Goal: Task Accomplishment & Management: Manage account settings

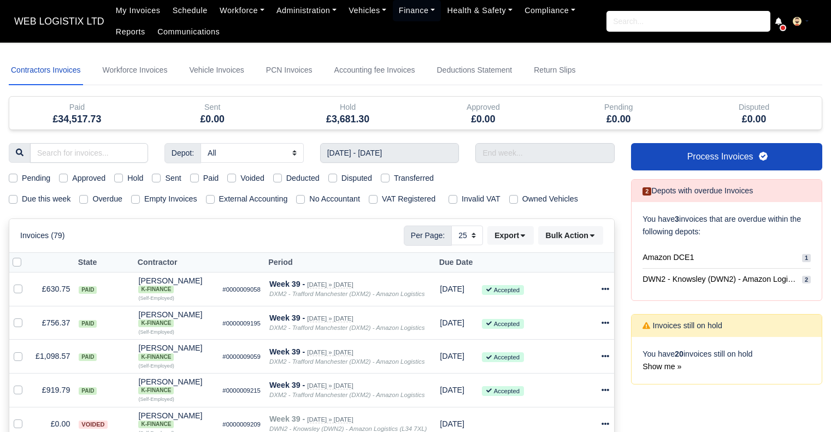
select select "25"
click at [420, 154] on input "[DATE] - [DATE]" at bounding box center [389, 153] width 139 height 20
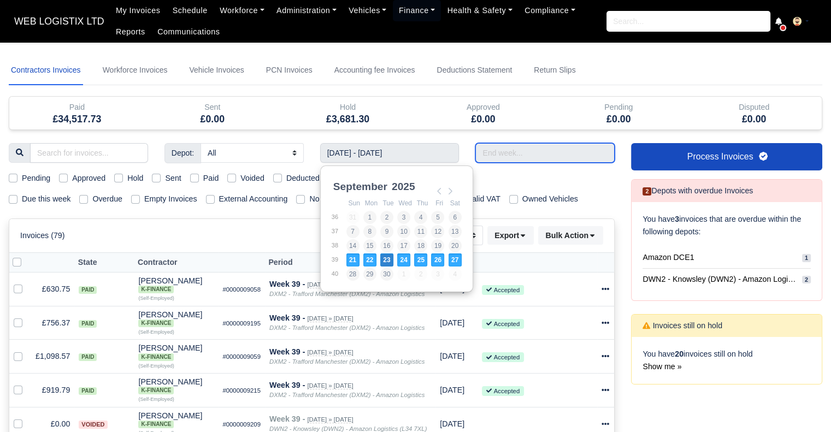
click at [553, 156] on input "text" at bounding box center [544, 153] width 139 height 20
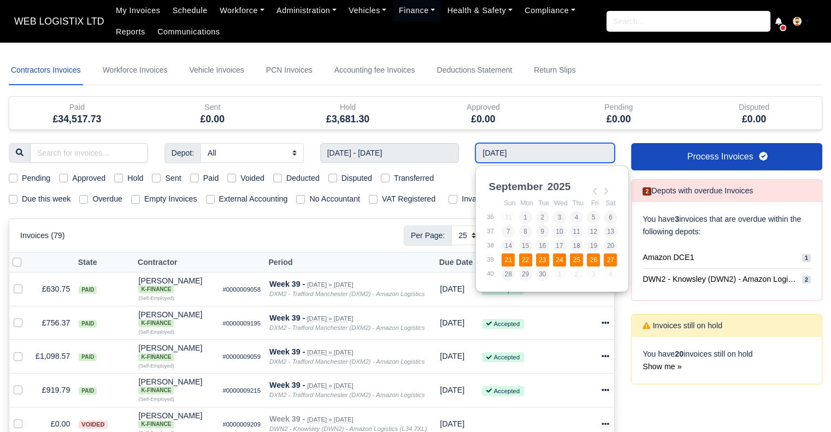
type input "21/09/2025 - 27/09/2025"
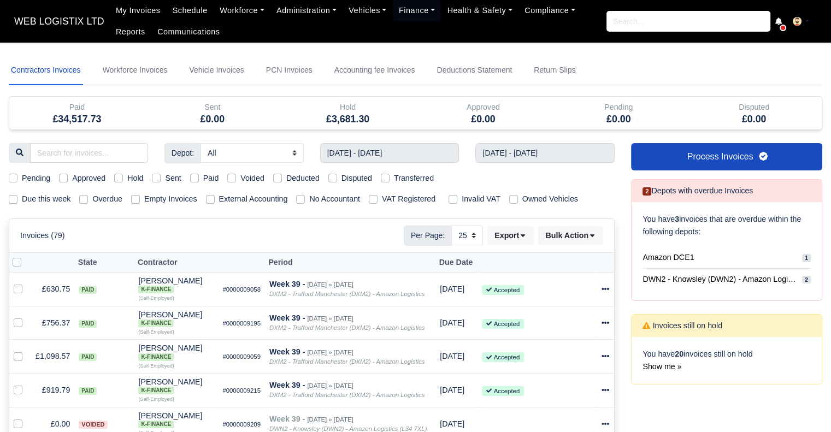
click at [203, 178] on label "Paid" at bounding box center [211, 178] width 16 height 13
click at [194, 178] on input "Paid" at bounding box center [194, 176] width 9 height 9
checkbox input "true"
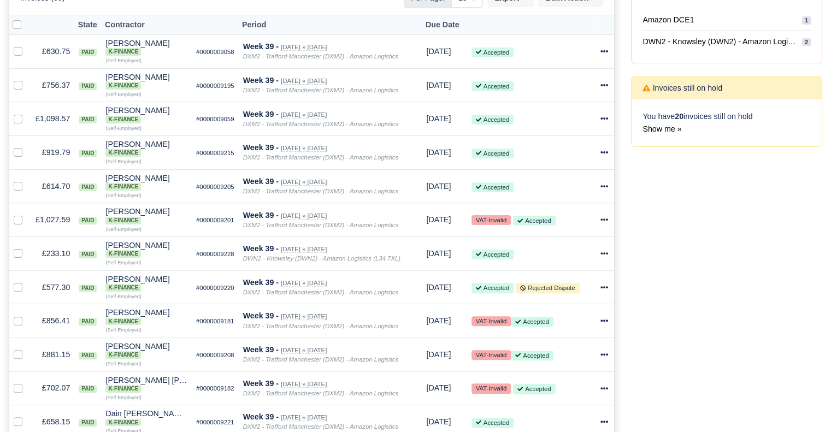
scroll to position [242, 0]
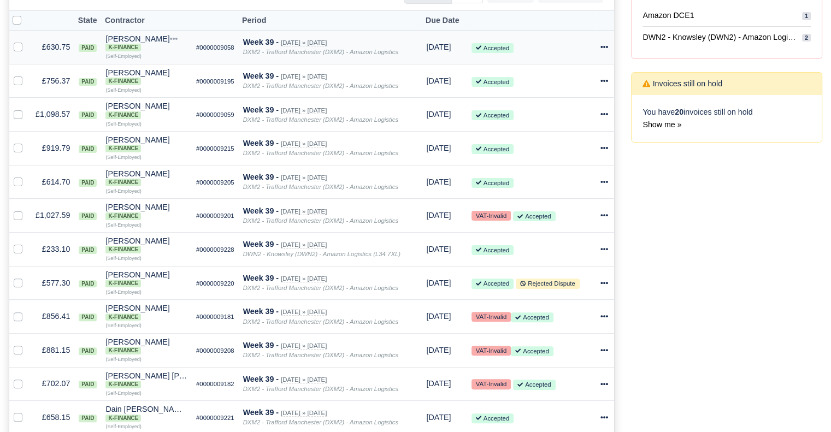
click at [602, 46] on icon at bounding box center [604, 47] width 8 height 8
click at [543, 143] on link "Print" at bounding box center [560, 149] width 97 height 17
click at [605, 77] on icon at bounding box center [604, 81] width 8 height 8
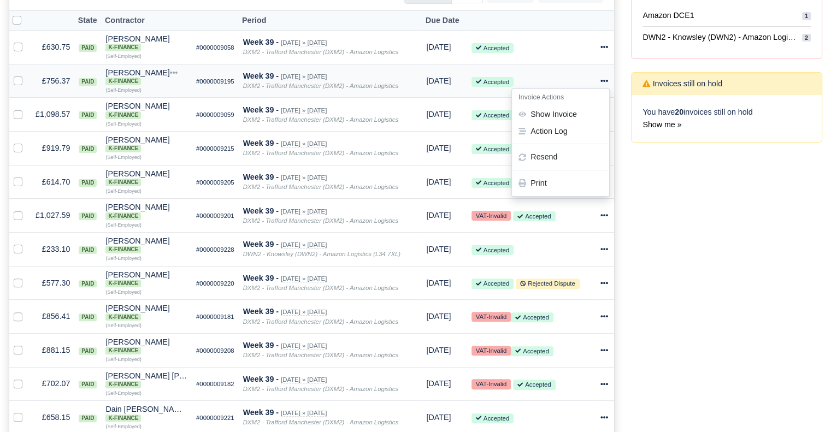
click at [603, 80] on icon at bounding box center [604, 81] width 8 height 2
click at [606, 79] on icon at bounding box center [604, 81] width 8 height 8
click at [565, 185] on link "Print" at bounding box center [560, 183] width 97 height 17
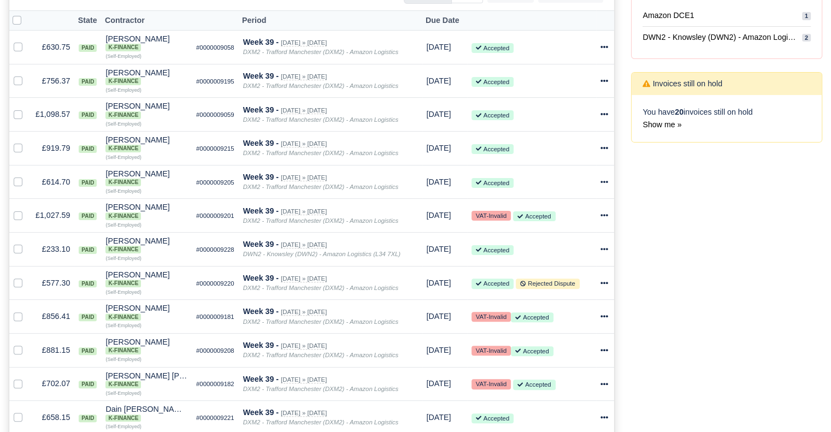
click at [739, 310] on div "Process Invoices 2 Depots with overdue Invoices You have 3 invoices that are ov…" at bounding box center [727, 407] width 208 height 1013
click at [601, 113] on icon at bounding box center [604, 114] width 8 height 8
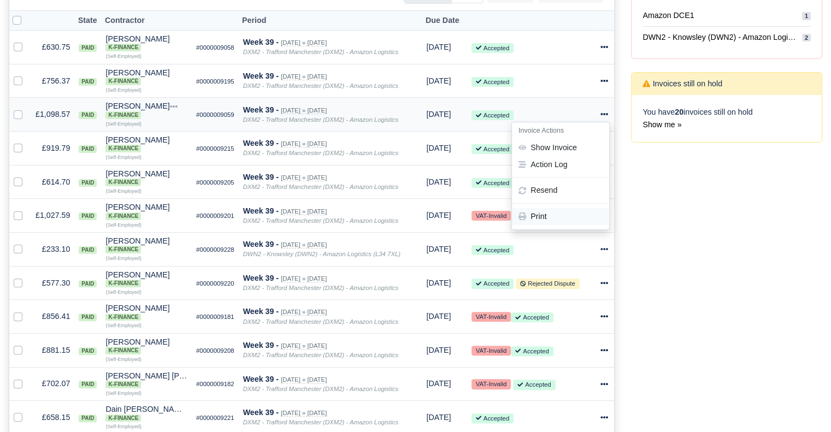
click at [552, 216] on link "Print" at bounding box center [560, 217] width 97 height 17
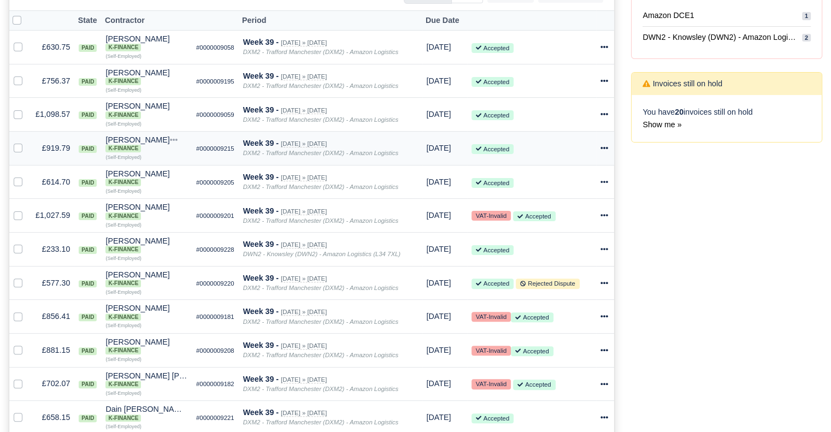
click at [602, 149] on icon at bounding box center [604, 148] width 8 height 2
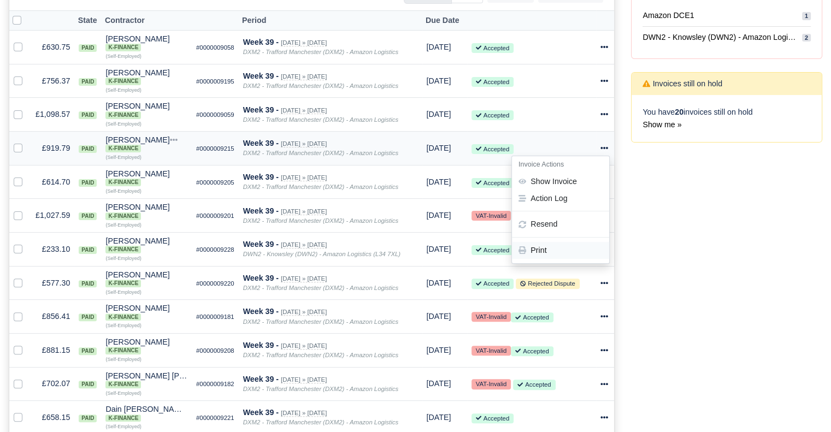
click at [542, 246] on link "Print" at bounding box center [560, 250] width 97 height 17
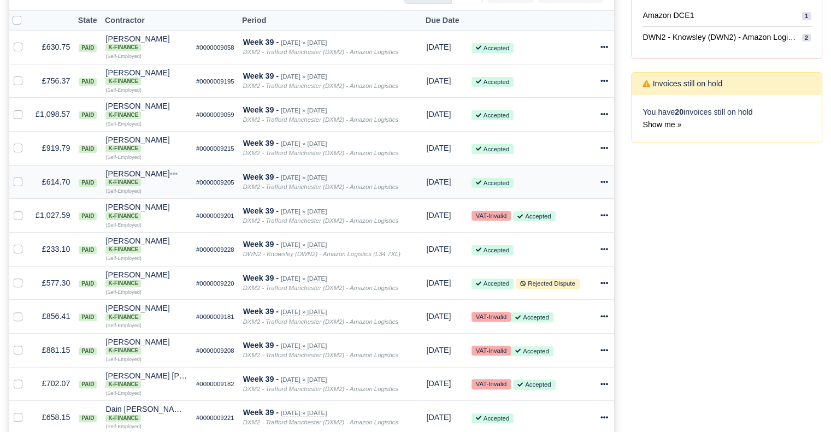
click at [601, 186] on icon at bounding box center [604, 182] width 8 height 8
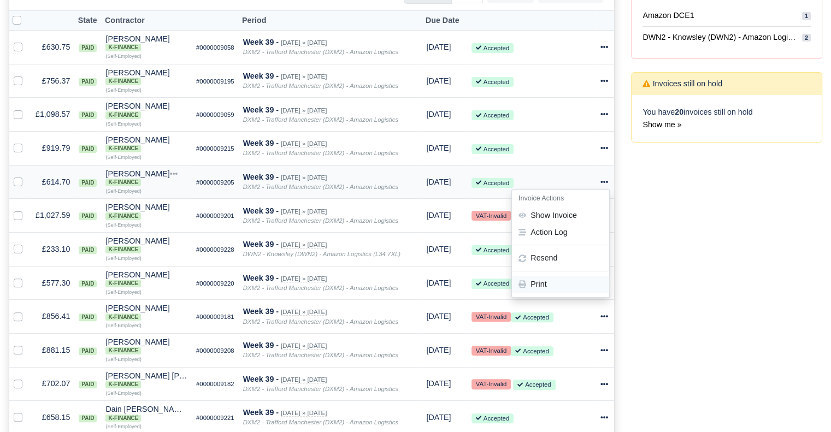
click at [548, 288] on link "Print" at bounding box center [560, 284] width 97 height 17
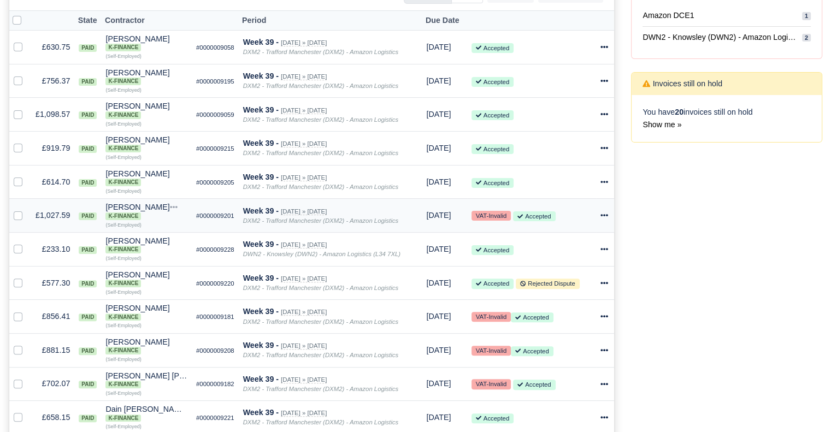
click at [602, 216] on icon at bounding box center [604, 215] width 8 height 8
click at [583, 322] on link "Print" at bounding box center [560, 317] width 97 height 17
click at [605, 250] on icon at bounding box center [604, 249] width 8 height 8
click at [566, 352] on link "Print" at bounding box center [560, 351] width 97 height 17
click at [603, 284] on icon at bounding box center [604, 283] width 8 height 8
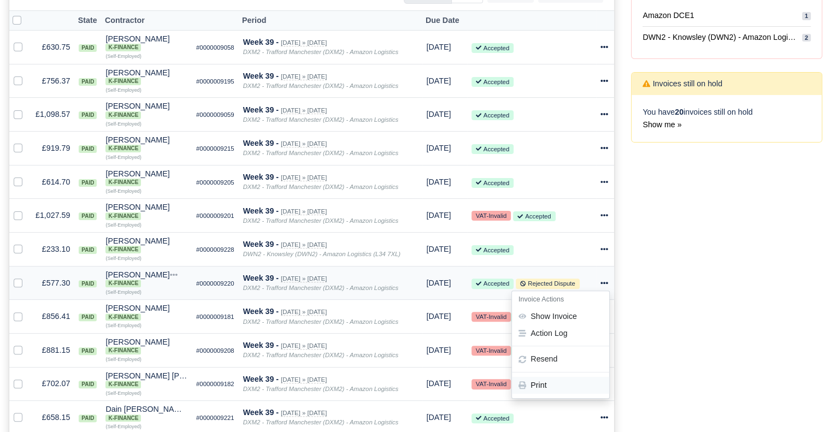
click at [554, 385] on link "Print" at bounding box center [560, 385] width 97 height 17
click at [602, 318] on icon at bounding box center [604, 316] width 8 height 8
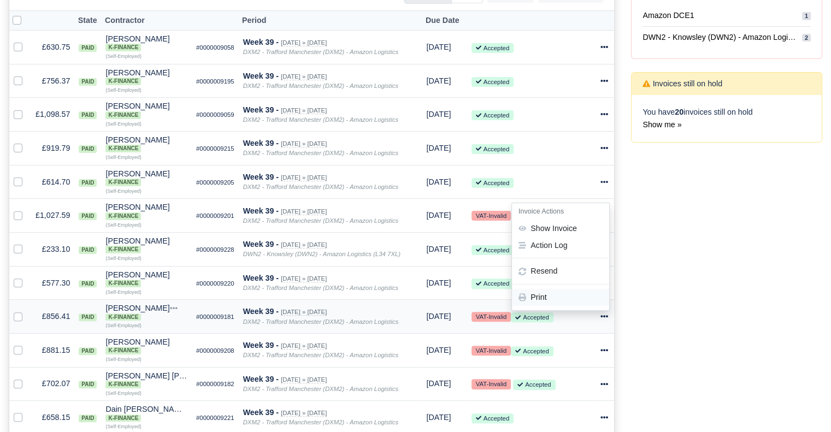
click at [572, 299] on link "Print" at bounding box center [560, 297] width 97 height 17
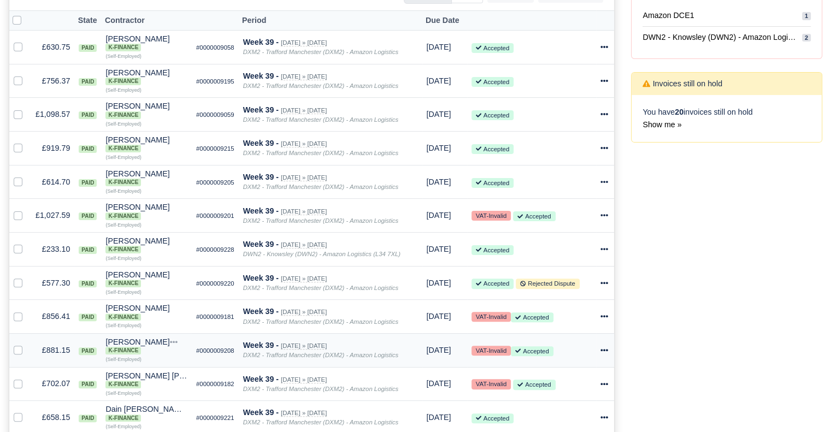
click at [605, 354] on icon at bounding box center [604, 350] width 8 height 8
click at [593, 340] on link "Print" at bounding box center [560, 331] width 97 height 17
click at [738, 386] on div "Process Invoices 2 Depots with overdue Invoices You have 3 invoices that are ov…" at bounding box center [727, 407] width 208 height 1013
click at [607, 387] on icon at bounding box center [604, 384] width 8 height 8
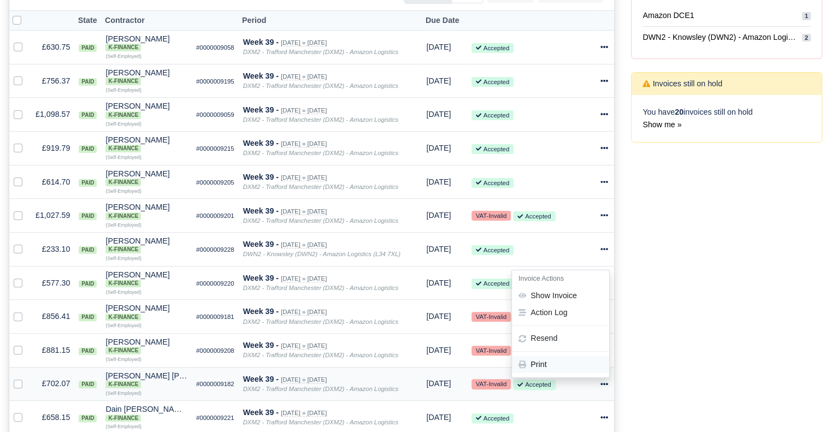
click at [578, 374] on link "Print" at bounding box center [560, 365] width 97 height 17
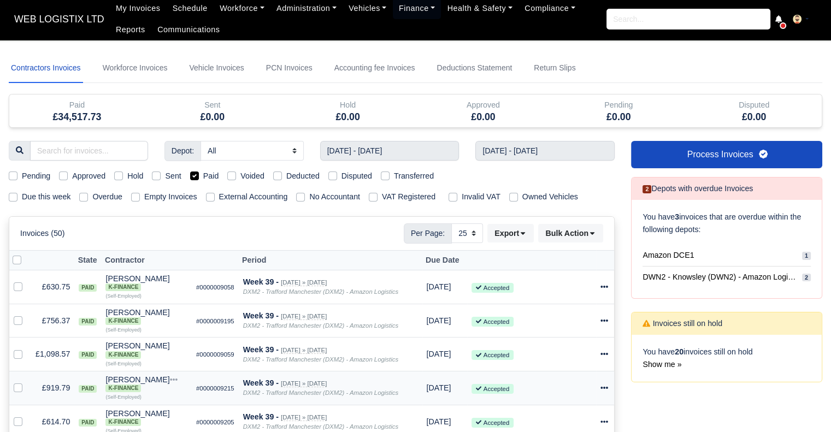
scroll to position [0, 0]
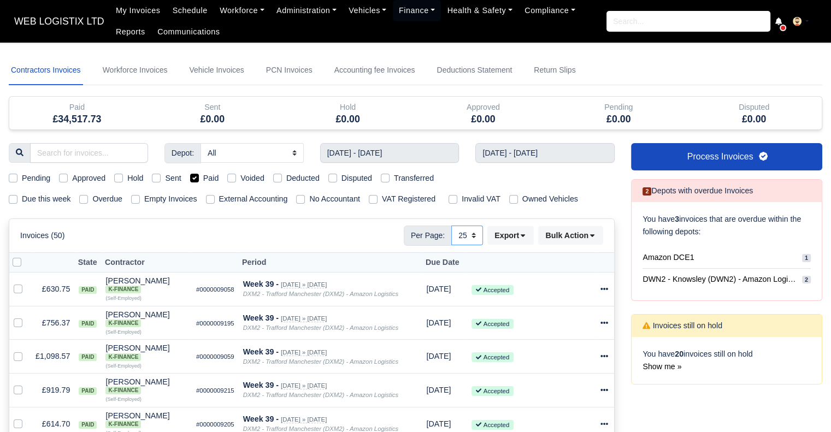
click at [474, 234] on select "10 25 50" at bounding box center [467, 236] width 32 height 20
select select "10"
click at [452, 226] on select "10 25 50" at bounding box center [467, 236] width 32 height 20
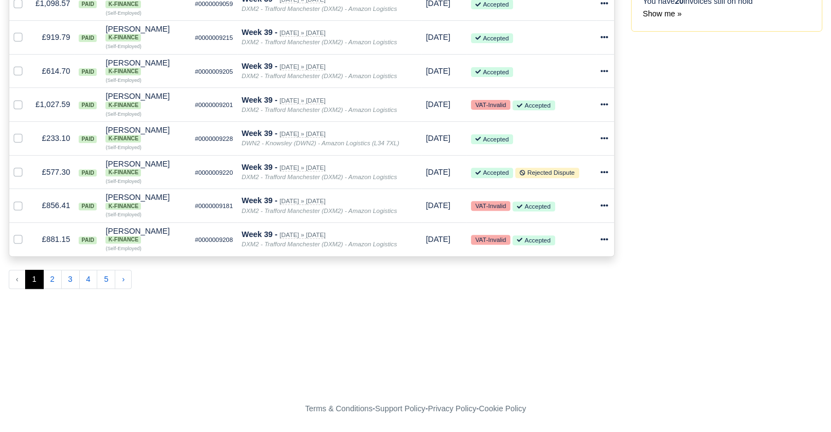
scroll to position [357, 0]
click at [57, 276] on button "2" at bounding box center [52, 280] width 19 height 20
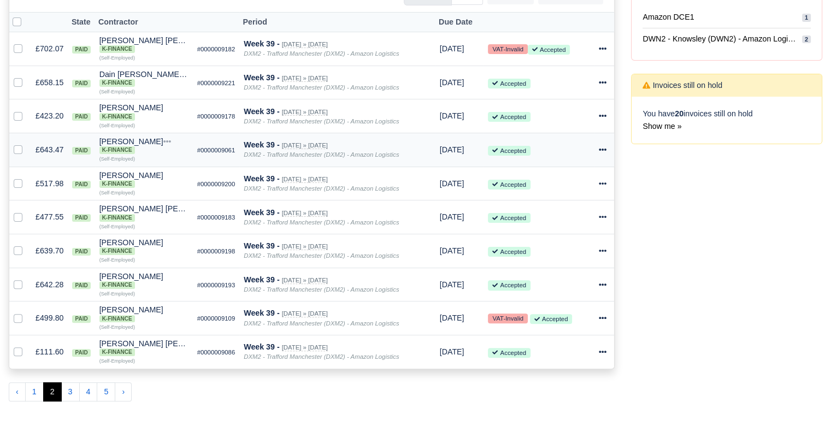
scroll to position [247, 0]
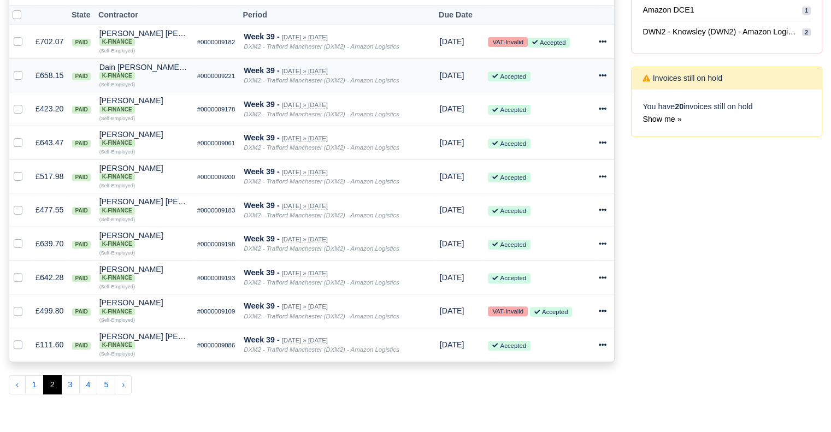
click at [605, 74] on icon at bounding box center [603, 76] width 8 height 8
click at [581, 170] on link "Print" at bounding box center [560, 177] width 97 height 17
click at [606, 107] on icon at bounding box center [603, 109] width 8 height 8
click at [547, 210] on link "Print" at bounding box center [560, 211] width 97 height 17
click at [606, 143] on icon at bounding box center [603, 142] width 8 height 2
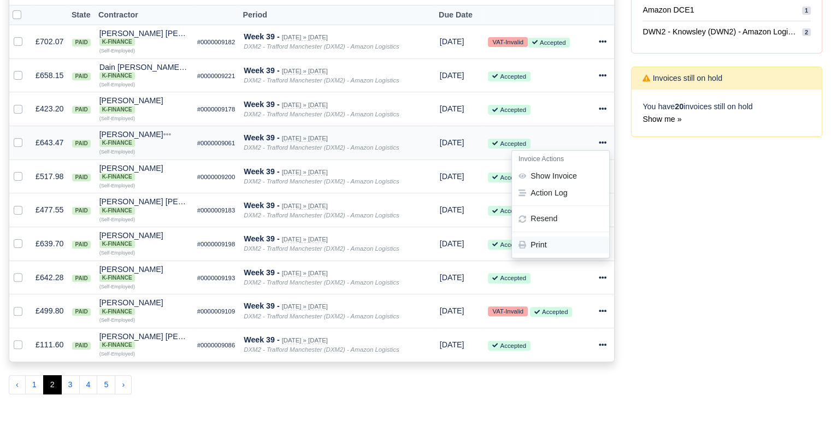
click at [572, 242] on link "Print" at bounding box center [560, 244] width 97 height 17
click at [601, 177] on icon at bounding box center [603, 176] width 8 height 2
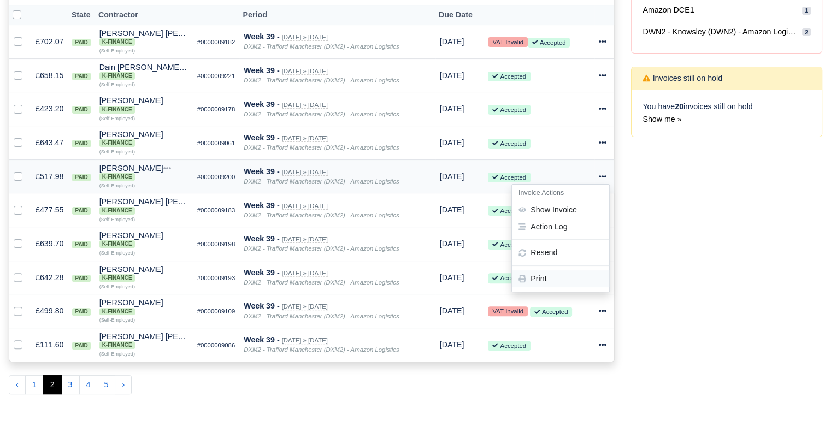
click at [556, 275] on link "Print" at bounding box center [560, 278] width 97 height 17
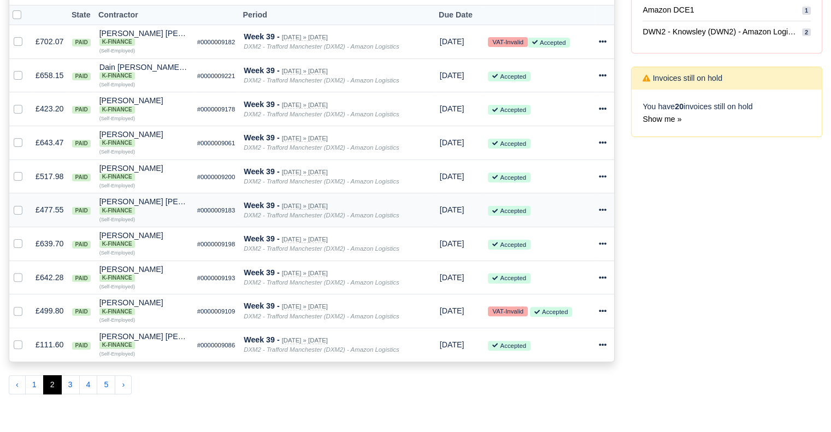
click at [605, 211] on icon at bounding box center [603, 210] width 8 height 2
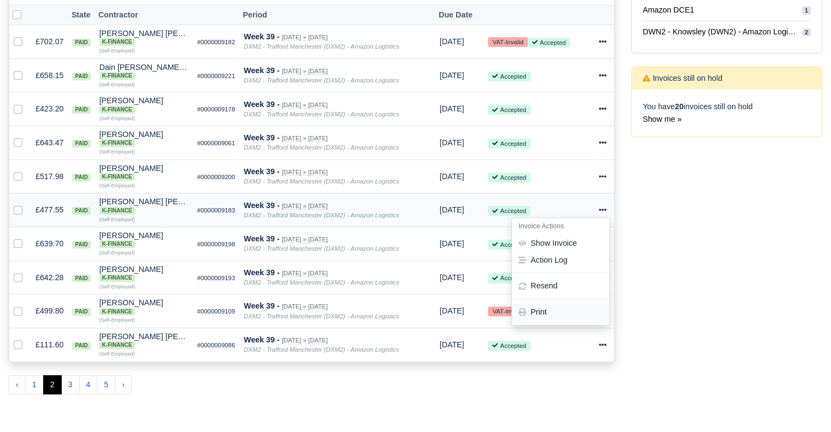
click at [562, 318] on link "Print" at bounding box center [560, 312] width 97 height 17
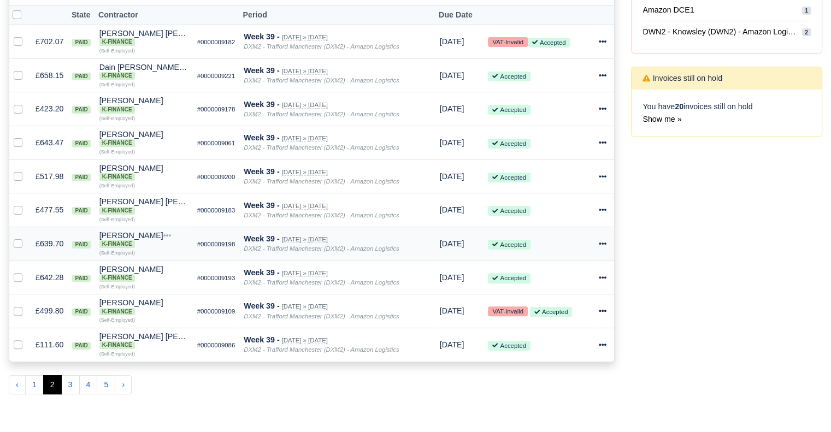
click at [604, 245] on icon at bounding box center [603, 244] width 8 height 8
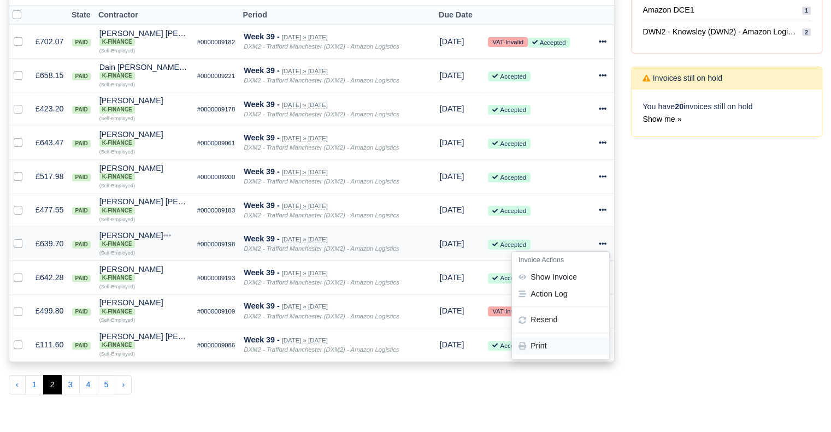
click at [577, 351] on link "Print" at bounding box center [560, 346] width 97 height 17
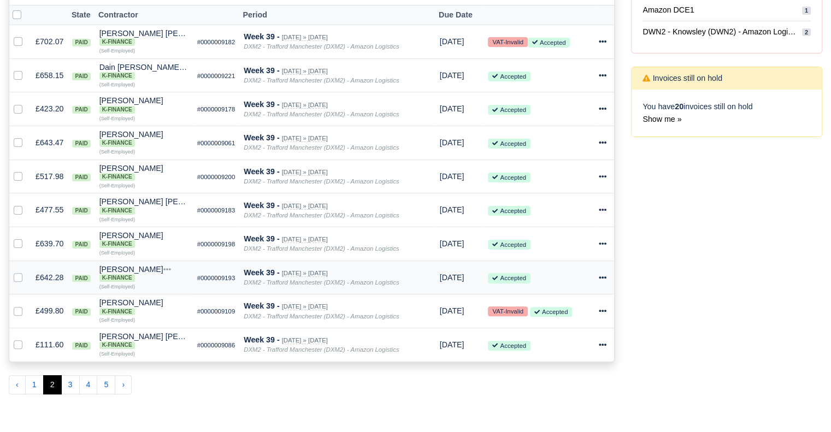
click at [599, 274] on div at bounding box center [604, 277] width 11 height 13
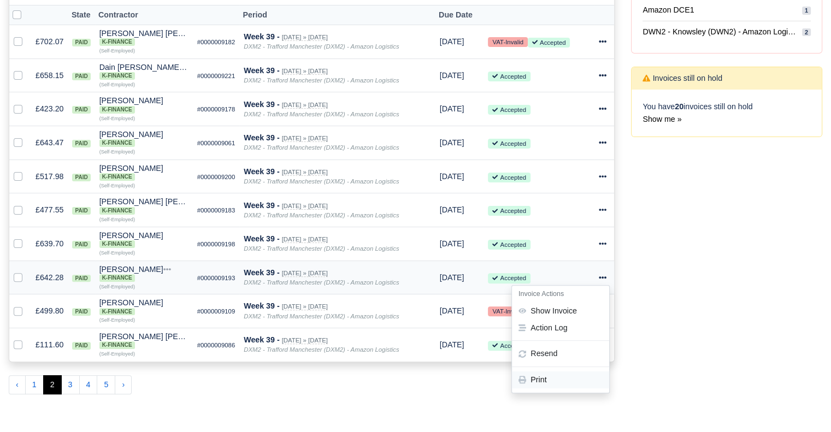
click at [554, 380] on link "Print" at bounding box center [560, 379] width 97 height 17
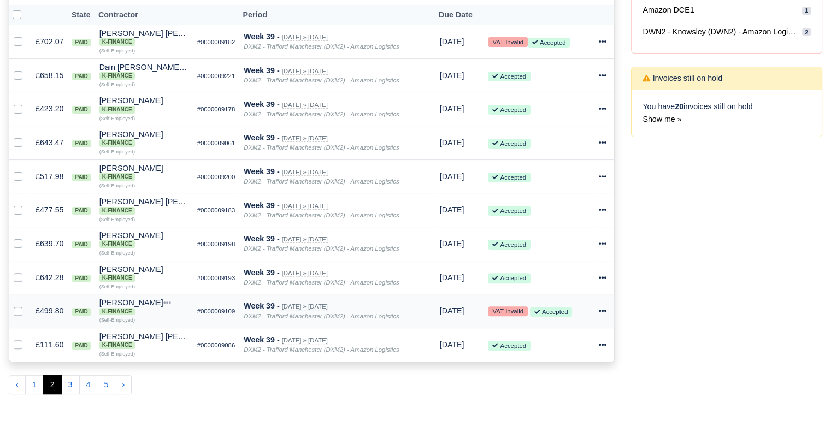
click at [603, 312] on icon at bounding box center [603, 311] width 8 height 8
click at [565, 409] on link "Print" at bounding box center [560, 413] width 97 height 17
click at [602, 346] on icon at bounding box center [603, 345] width 8 height 2
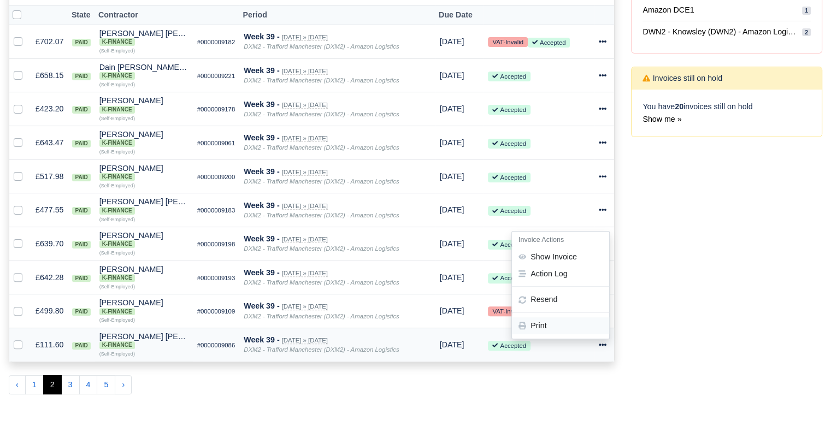
click at [555, 332] on link "Print" at bounding box center [560, 325] width 97 height 17
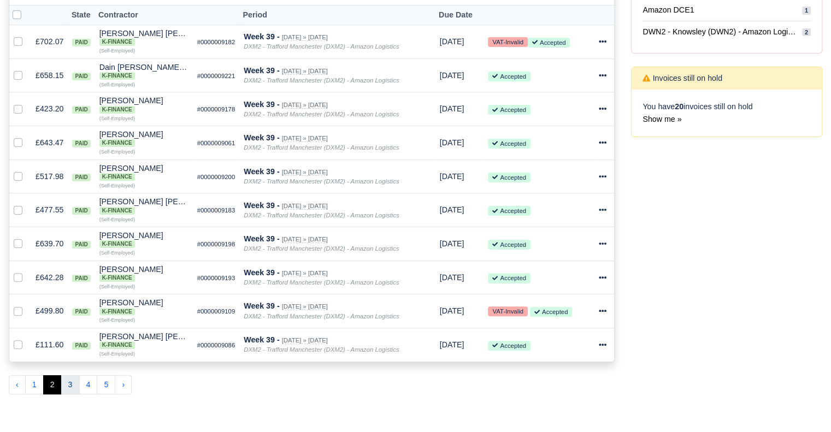
click at [65, 387] on button "3" at bounding box center [70, 385] width 19 height 20
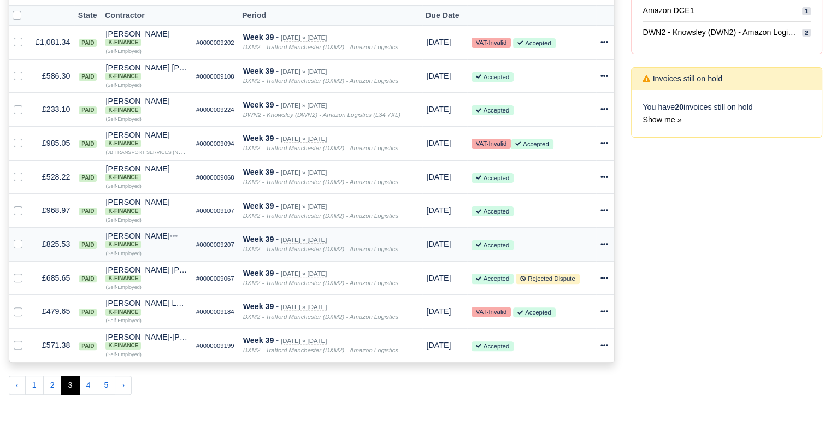
scroll to position [247, 0]
click at [608, 42] on div at bounding box center [604, 41] width 9 height 13
click at [569, 143] on link "Print" at bounding box center [560, 143] width 97 height 17
click at [605, 72] on icon at bounding box center [604, 76] width 8 height 8
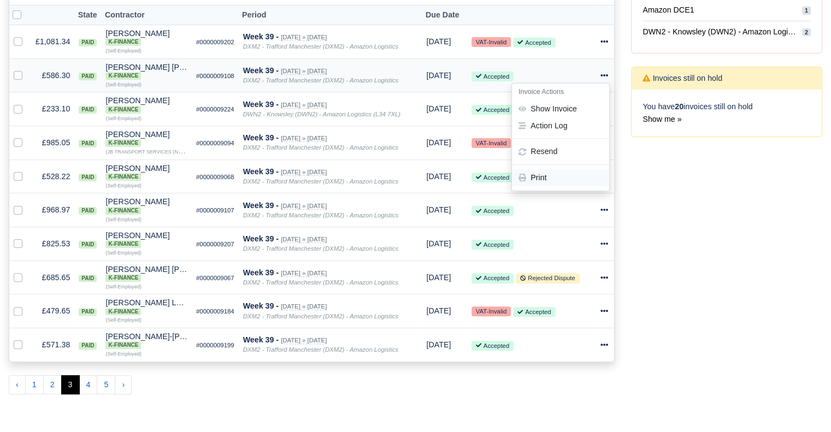
click at [554, 176] on link "Print" at bounding box center [560, 177] width 97 height 17
click at [596, 106] on td "Invoice Actions Show Invoice Action Log Resend" at bounding box center [605, 109] width 18 height 34
click at [599, 108] on td "Invoice Actions Show Invoice Action Log Resend" at bounding box center [605, 109] width 18 height 34
click at [604, 110] on icon at bounding box center [604, 109] width 8 height 2
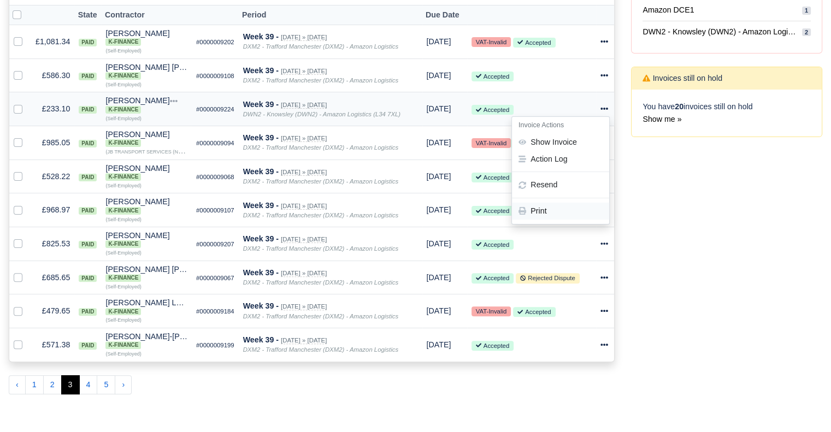
click at [575, 210] on link "Print" at bounding box center [560, 211] width 97 height 17
drag, startPoint x: 747, startPoint y: 268, endPoint x: 720, endPoint y: 257, distance: 29.2
click at [747, 268] on div "Process Invoices 2 Depots with overdue Invoices You have 3 invoices that are ov…" at bounding box center [727, 149] width 208 height 507
click at [602, 145] on icon at bounding box center [604, 143] width 8 height 8
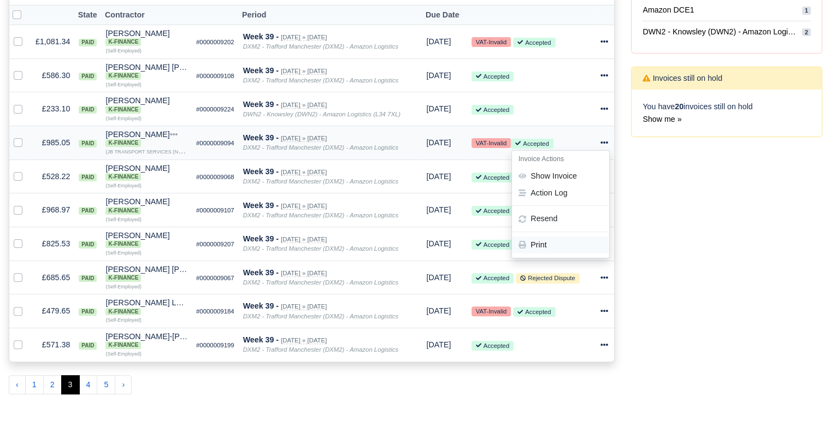
click at [584, 243] on link "Print" at bounding box center [560, 244] width 97 height 17
click at [605, 177] on icon at bounding box center [604, 176] width 8 height 2
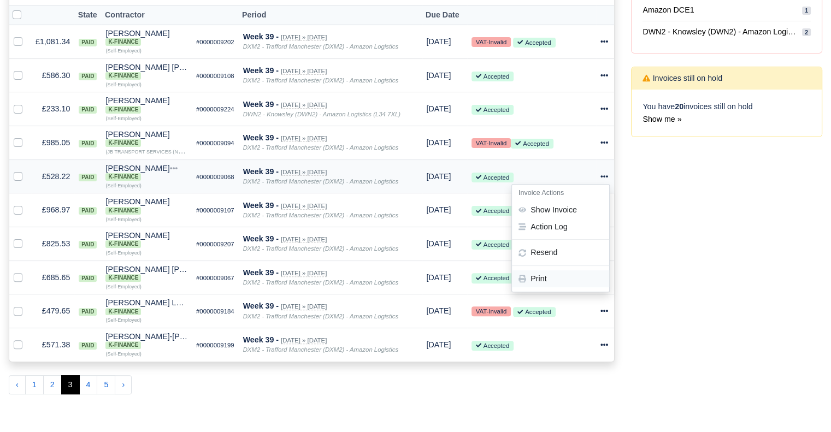
click at [570, 279] on link "Print" at bounding box center [560, 278] width 97 height 17
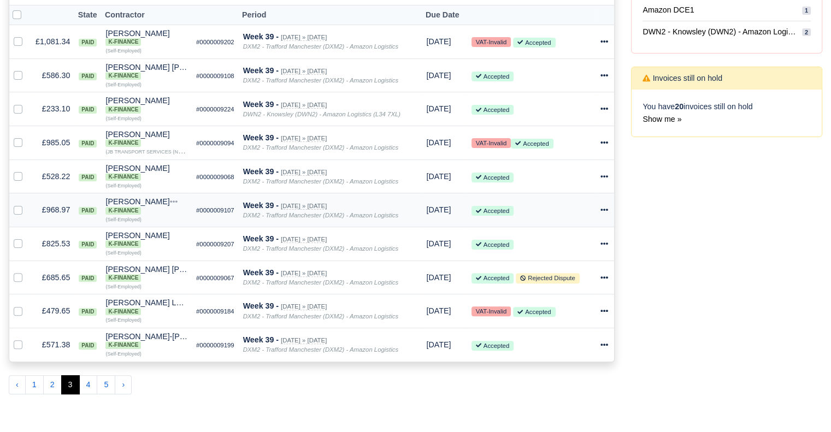
click at [606, 210] on icon at bounding box center [604, 210] width 8 height 8
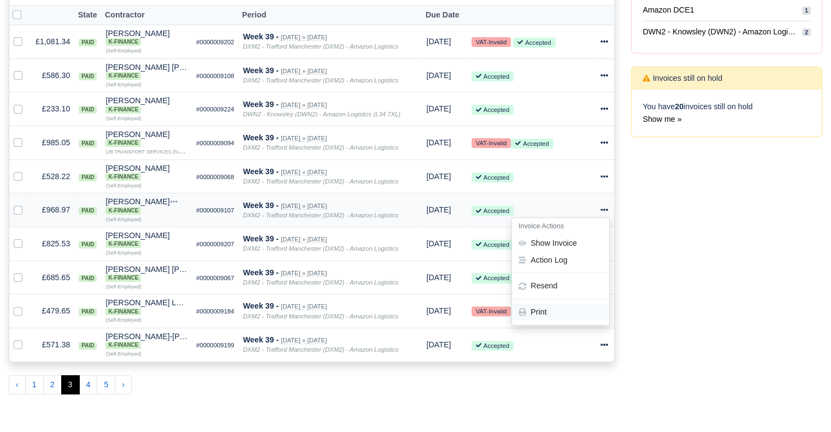
click at [546, 316] on link "Print" at bounding box center [560, 312] width 97 height 17
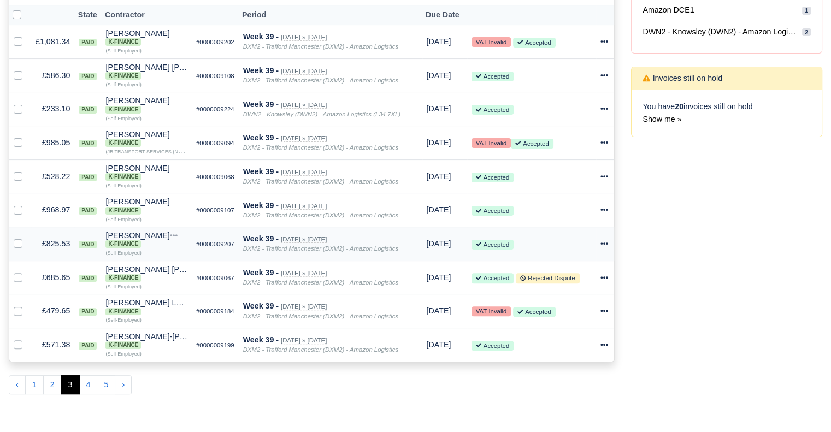
click at [607, 245] on icon at bounding box center [604, 243] width 8 height 2
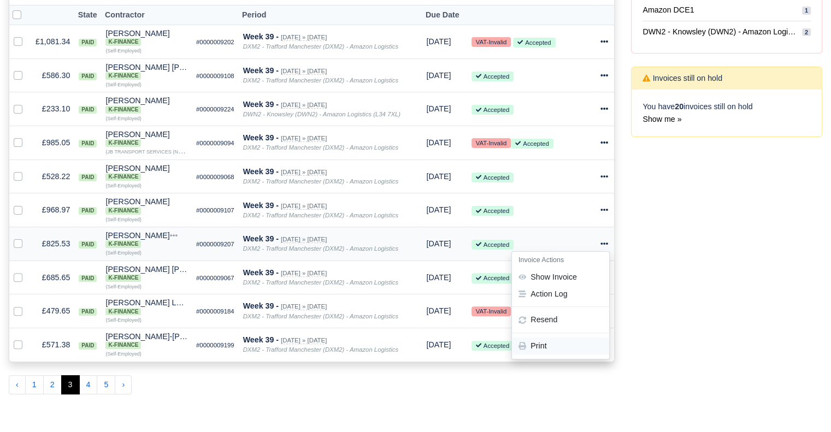
click at [558, 346] on link "Print" at bounding box center [560, 346] width 97 height 17
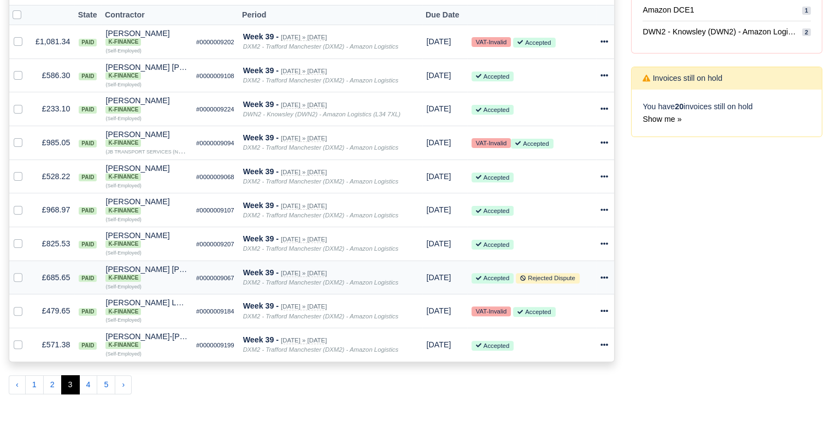
click at [604, 279] on icon at bounding box center [604, 277] width 8 height 2
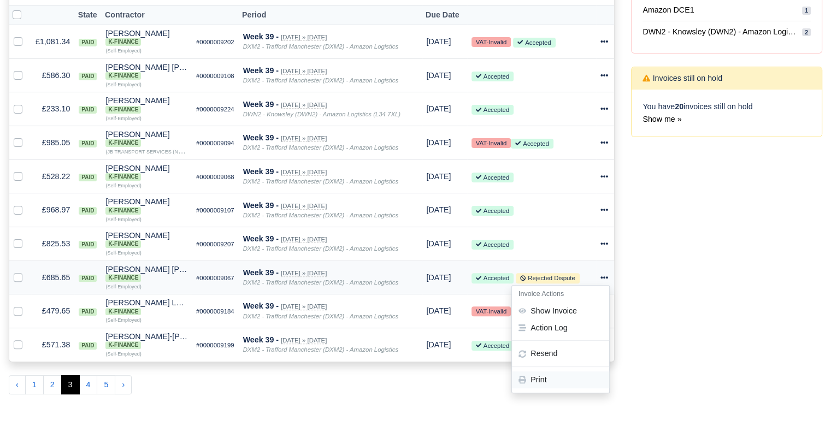
click at [563, 382] on link "Print" at bounding box center [560, 379] width 97 height 17
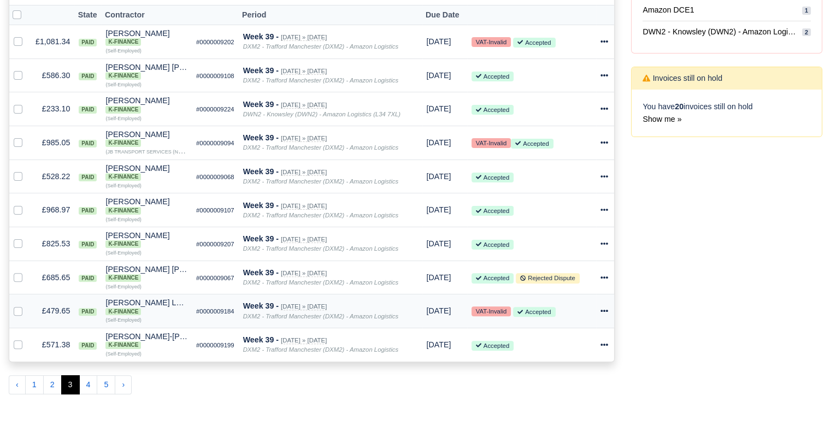
click at [603, 310] on icon at bounding box center [604, 311] width 8 height 8
click at [551, 413] on link "Print" at bounding box center [560, 413] width 97 height 17
click at [607, 347] on icon at bounding box center [604, 345] width 8 height 8
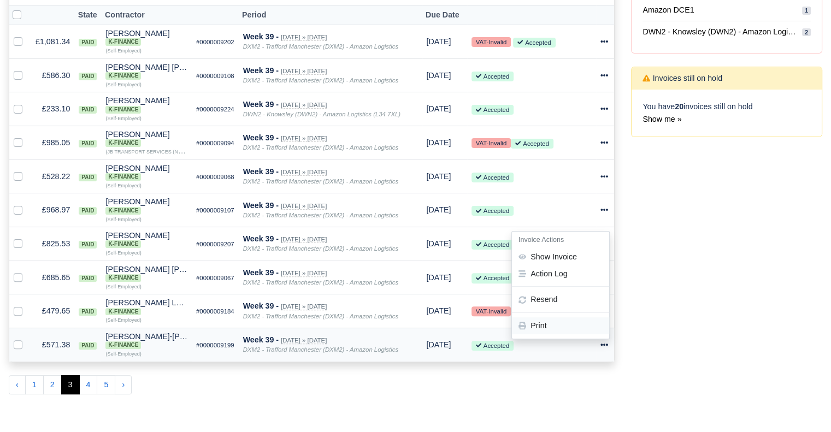
click at [579, 327] on link "Print" at bounding box center [560, 325] width 97 height 17
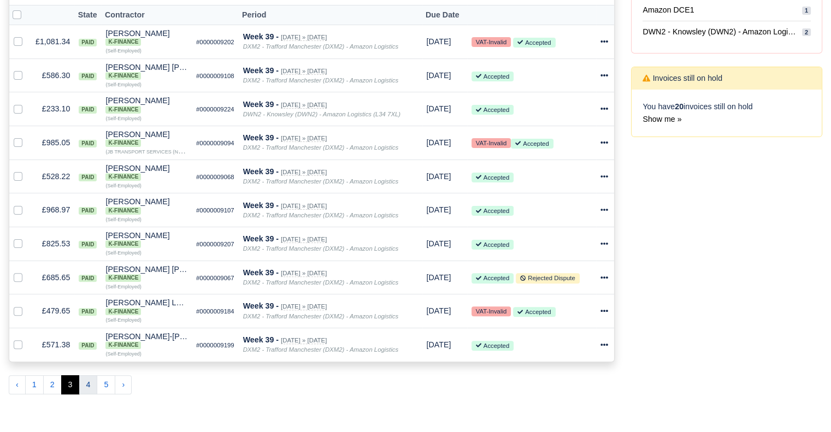
click at [93, 389] on button "4" at bounding box center [88, 385] width 19 height 20
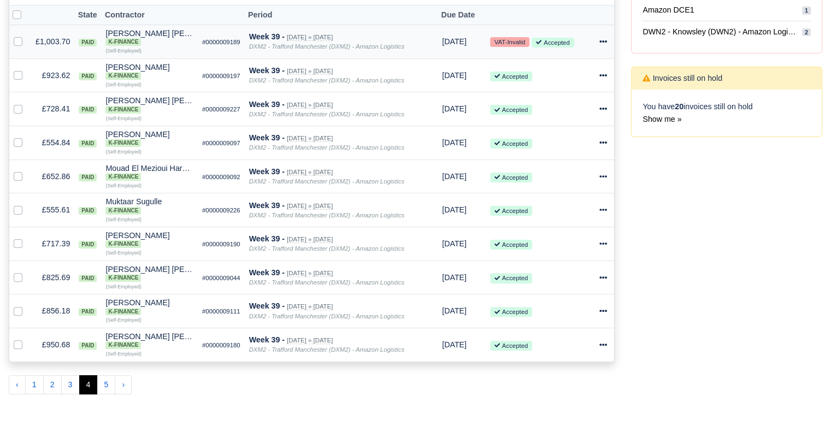
click at [604, 42] on icon at bounding box center [603, 42] width 8 height 8
click at [564, 146] on link "Print" at bounding box center [560, 143] width 97 height 17
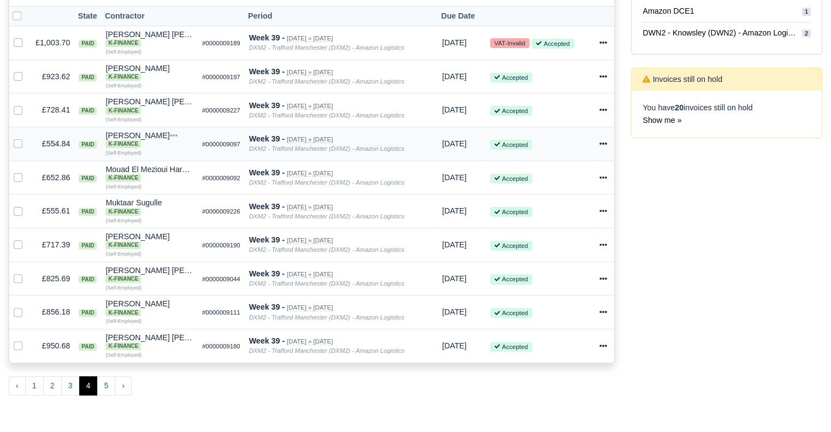
scroll to position [247, 0]
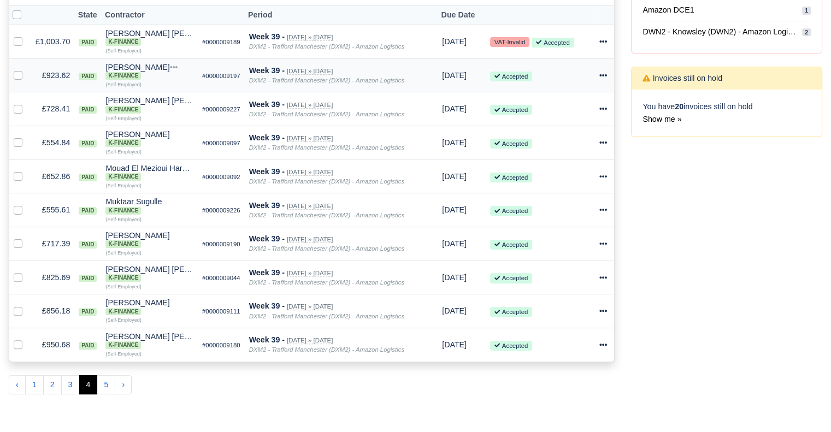
click at [605, 76] on icon at bounding box center [603, 76] width 8 height 8
click at [577, 171] on link "Print" at bounding box center [560, 177] width 97 height 17
click at [601, 109] on icon at bounding box center [603, 109] width 8 height 2
click at [565, 209] on link "Print" at bounding box center [560, 211] width 97 height 17
click at [601, 143] on icon at bounding box center [603, 142] width 8 height 2
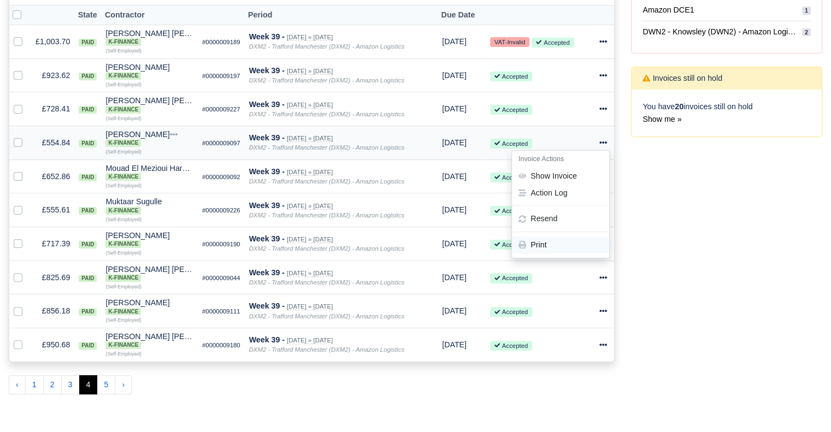
click at [566, 242] on link "Print" at bounding box center [560, 244] width 97 height 17
click at [603, 175] on icon at bounding box center [603, 177] width 8 height 8
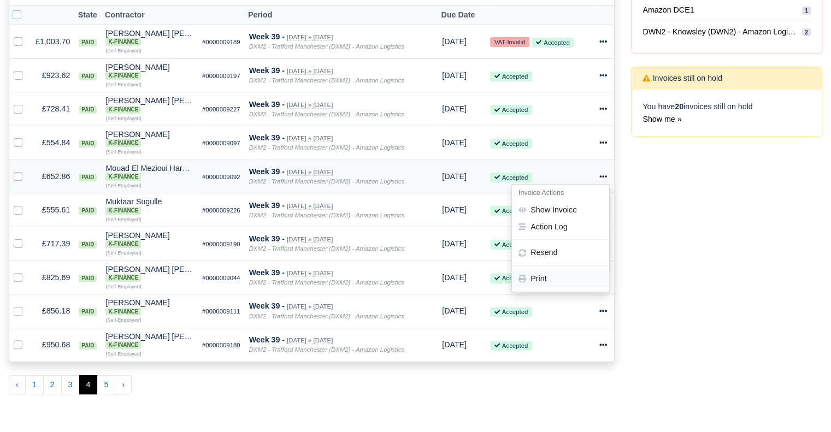
click at [569, 279] on link "Print" at bounding box center [560, 278] width 97 height 17
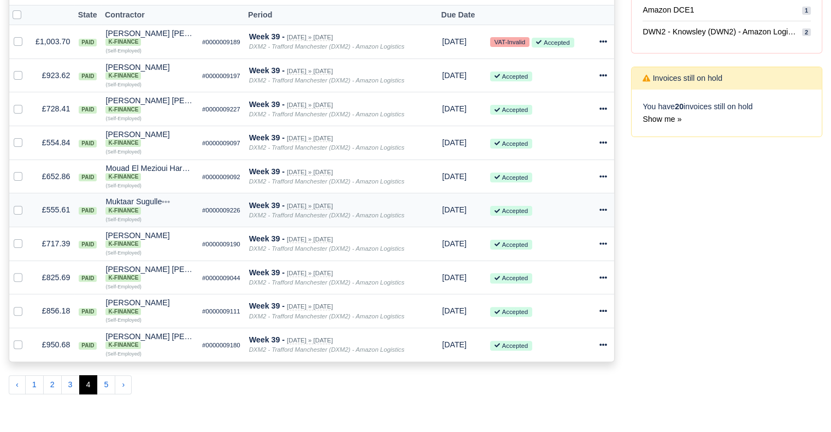
click at [606, 211] on icon at bounding box center [603, 210] width 8 height 2
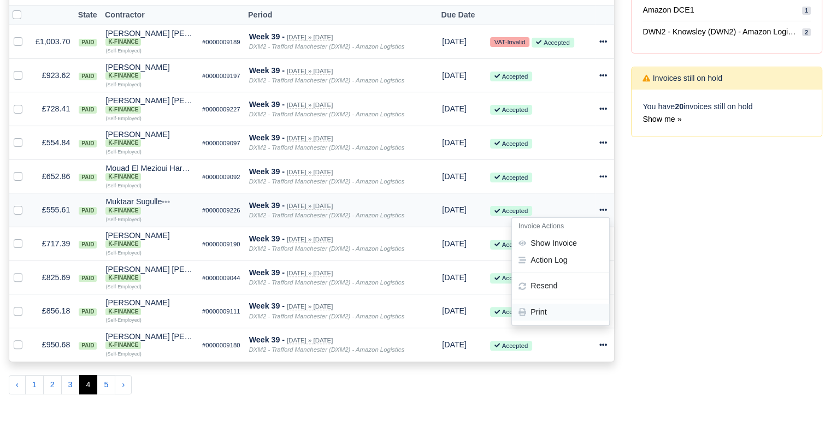
click at [547, 317] on link "Print" at bounding box center [560, 312] width 97 height 17
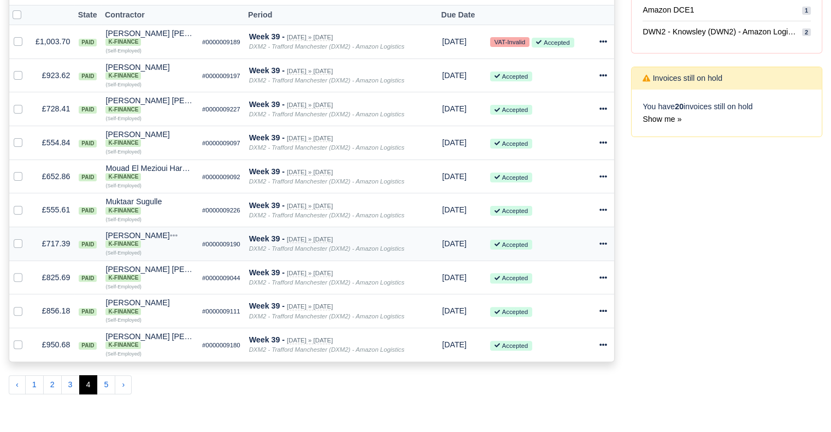
click at [603, 244] on icon at bounding box center [603, 244] width 8 height 8
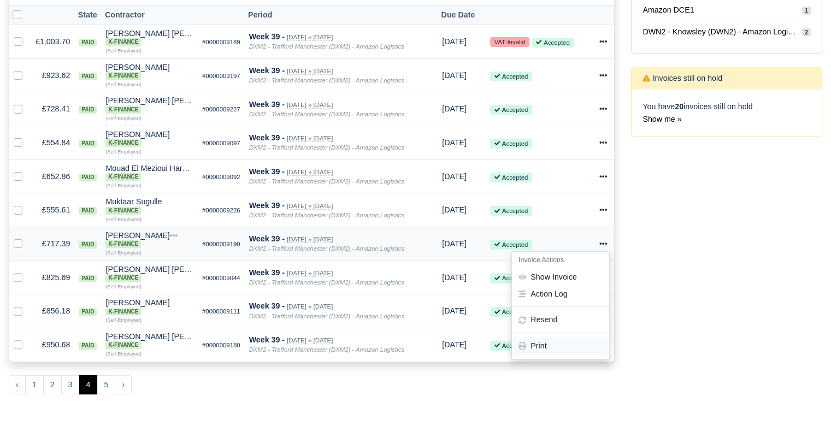
click at [577, 343] on link "Print" at bounding box center [560, 346] width 97 height 17
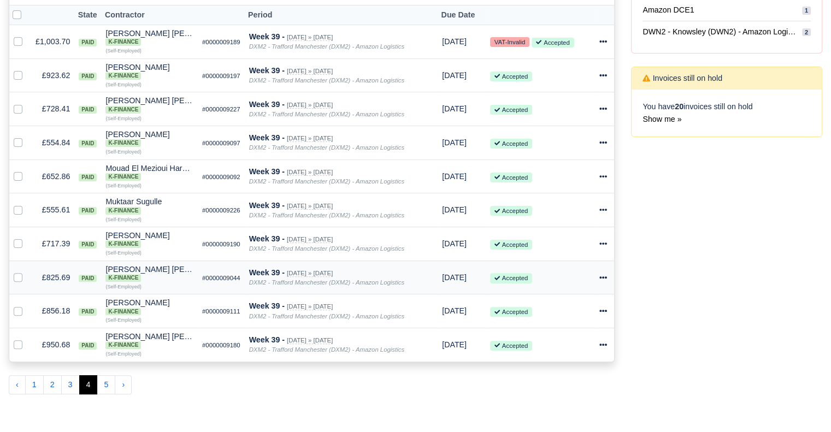
click at [603, 279] on icon at bounding box center [603, 277] width 8 height 2
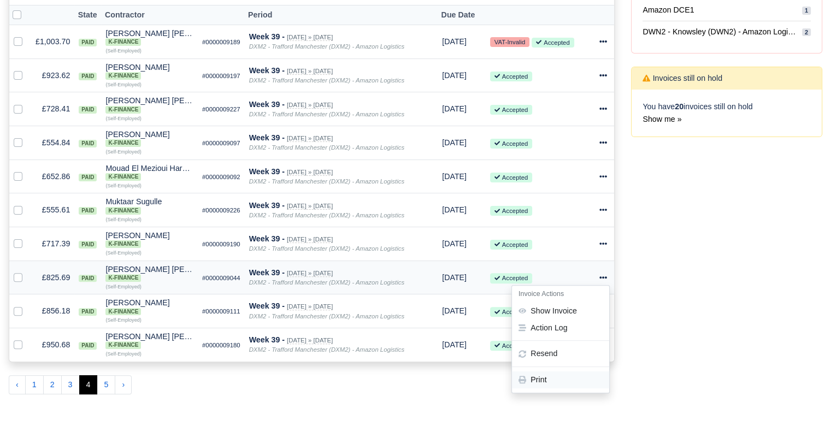
click at [556, 387] on link "Print" at bounding box center [560, 379] width 97 height 17
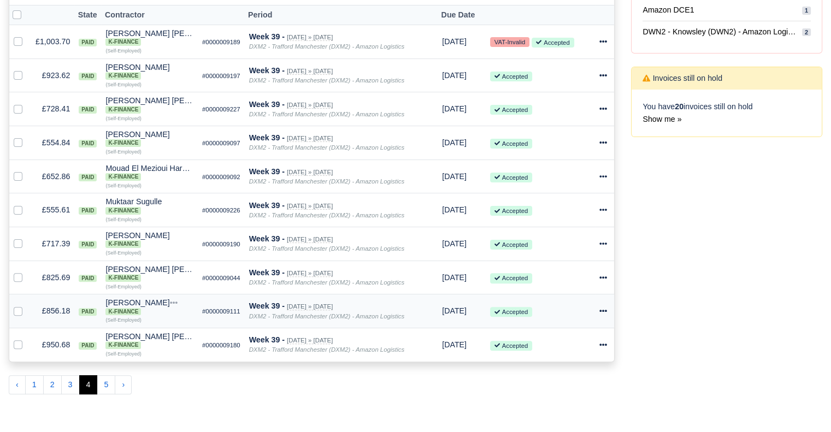
click at [602, 312] on icon at bounding box center [603, 311] width 8 height 2
click at [551, 412] on link "Print" at bounding box center [560, 413] width 97 height 17
click at [600, 347] on icon at bounding box center [603, 345] width 8 height 8
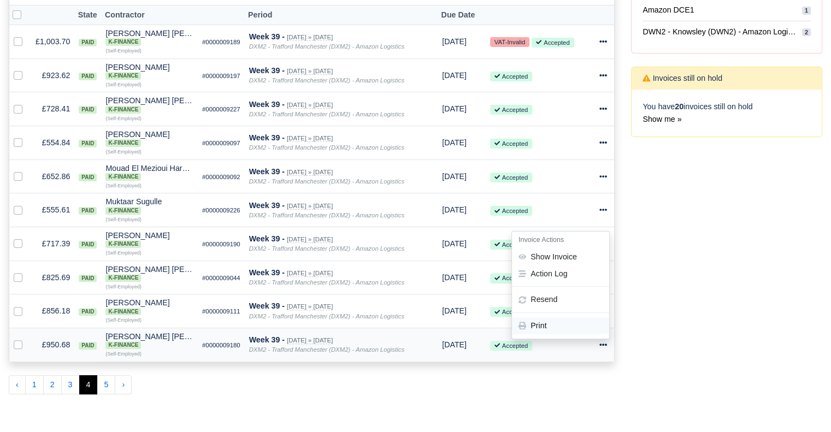
click at [561, 325] on link "Print" at bounding box center [560, 325] width 97 height 17
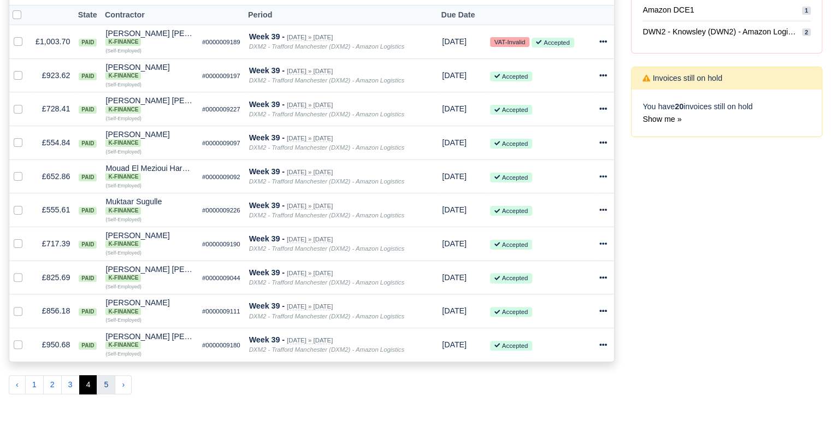
click at [105, 386] on button "5" at bounding box center [106, 385] width 19 height 20
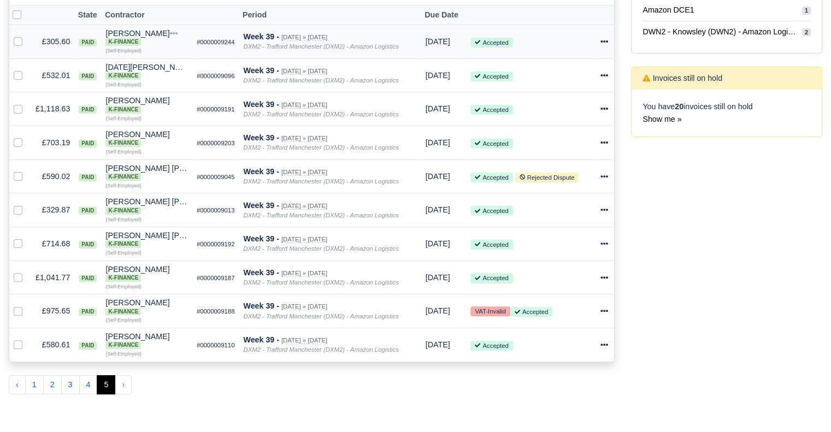
click at [600, 38] on td "Invoice Actions Show Invoice Action Log Resend" at bounding box center [605, 42] width 19 height 34
click at [602, 40] on icon at bounding box center [604, 42] width 8 height 8
click at [577, 140] on link "Print" at bounding box center [560, 143] width 97 height 17
click at [603, 74] on icon at bounding box center [604, 76] width 8 height 8
click at [577, 175] on link "Print" at bounding box center [560, 177] width 97 height 17
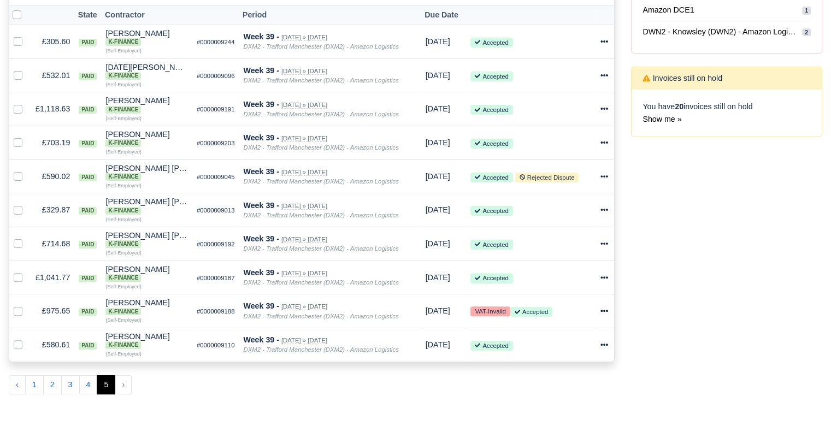
click at [697, 271] on div "Process Invoices 2 Depots with overdue Invoices You have 3 invoices that are ov…" at bounding box center [727, 149] width 208 height 507
click at [602, 109] on icon at bounding box center [604, 109] width 8 height 8
click at [557, 211] on link "Print" at bounding box center [560, 211] width 97 height 17
click at [603, 144] on icon at bounding box center [604, 143] width 8 height 8
drag, startPoint x: 560, startPoint y: 248, endPoint x: 530, endPoint y: 247, distance: 29.5
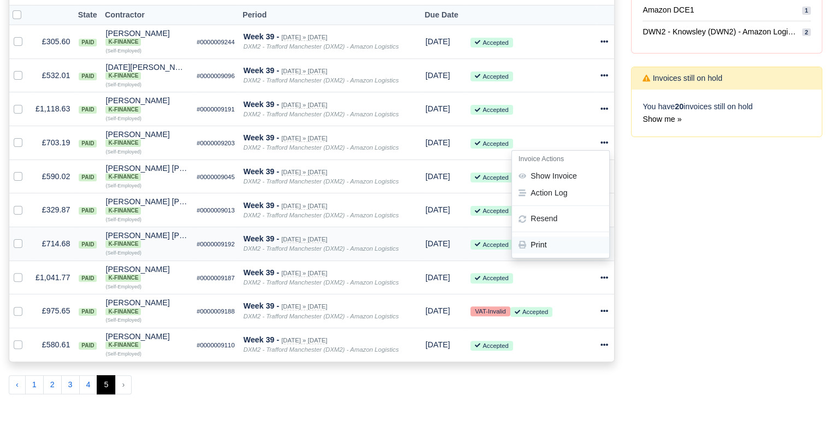
click at [560, 248] on link "Print" at bounding box center [560, 244] width 97 height 17
click at [692, 299] on div "Process Invoices 2 Depots with overdue Invoices You have 3 invoices that are ov…" at bounding box center [727, 149] width 208 height 507
click at [607, 177] on icon at bounding box center [604, 177] width 8 height 8
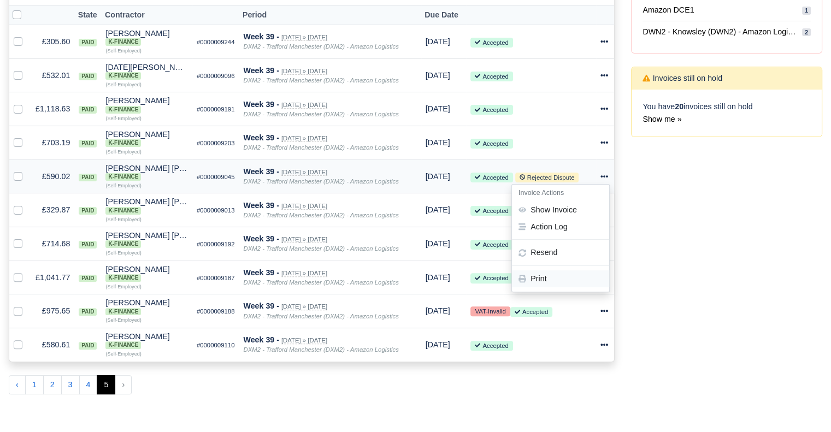
click at [564, 279] on link "Print" at bounding box center [560, 278] width 97 height 17
click at [604, 211] on icon at bounding box center [604, 210] width 8 height 2
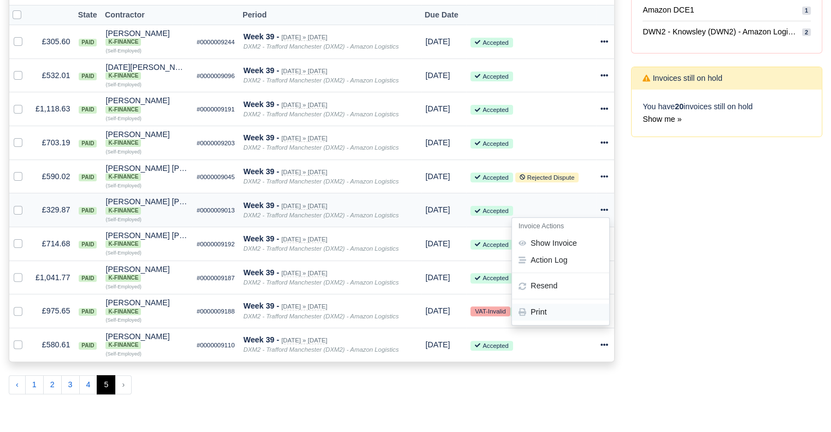
click at [565, 315] on link "Print" at bounding box center [560, 312] width 97 height 17
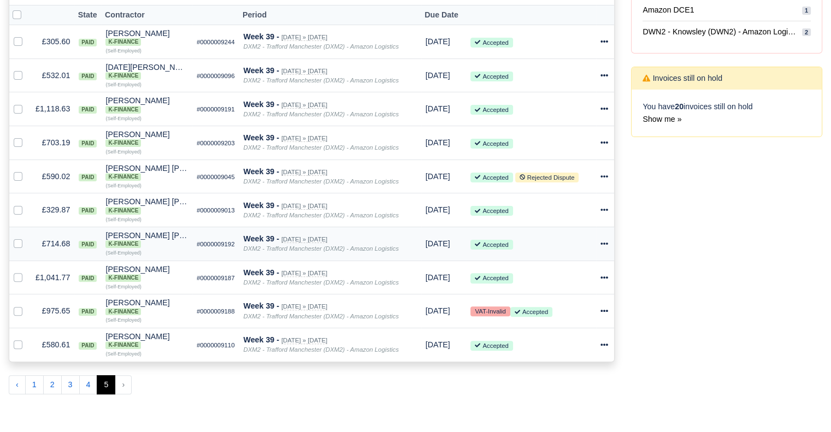
click at [602, 241] on div at bounding box center [605, 244] width 10 height 13
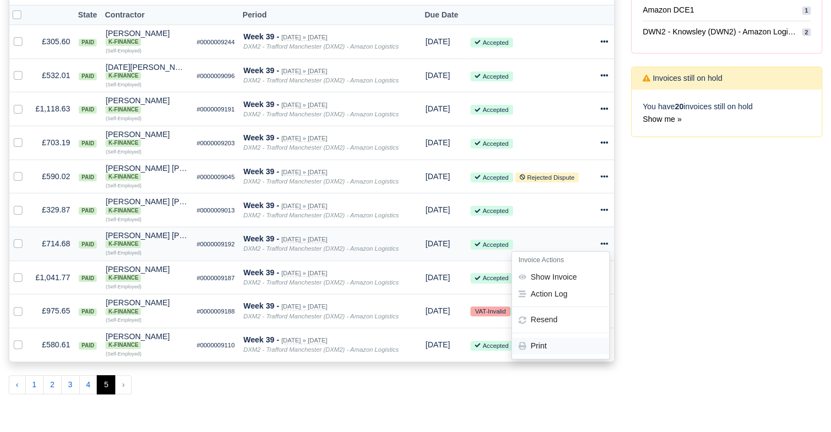
click at [564, 350] on link "Print" at bounding box center [560, 346] width 97 height 17
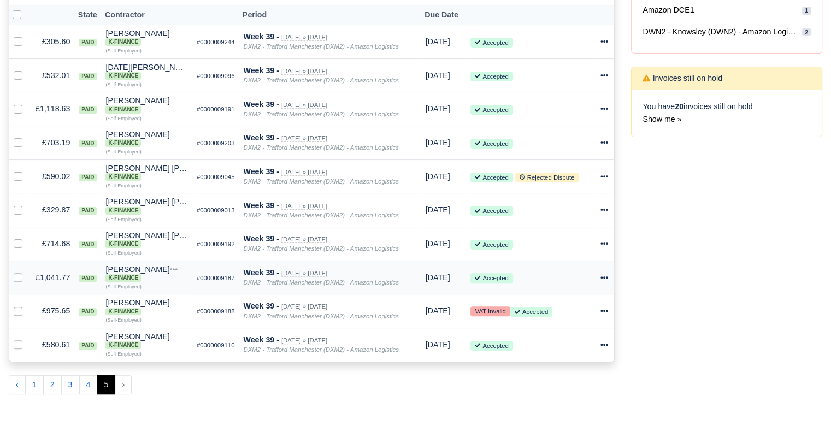
click at [603, 280] on icon at bounding box center [604, 278] width 8 height 8
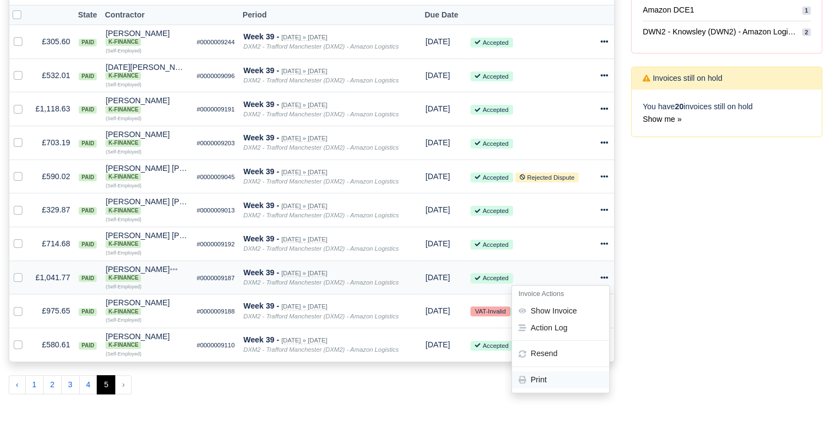
click at [559, 382] on link "Print" at bounding box center [560, 379] width 97 height 17
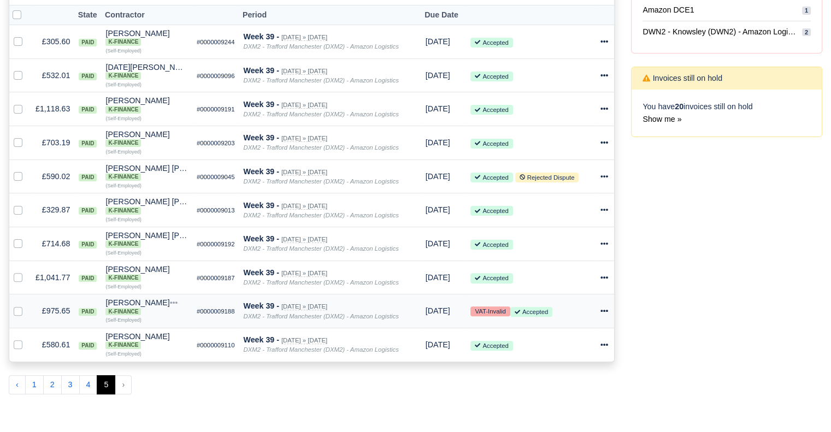
click at [605, 312] on icon at bounding box center [604, 311] width 8 height 2
click at [572, 418] on link "Print" at bounding box center [560, 413] width 97 height 17
click at [601, 346] on icon at bounding box center [604, 345] width 8 height 2
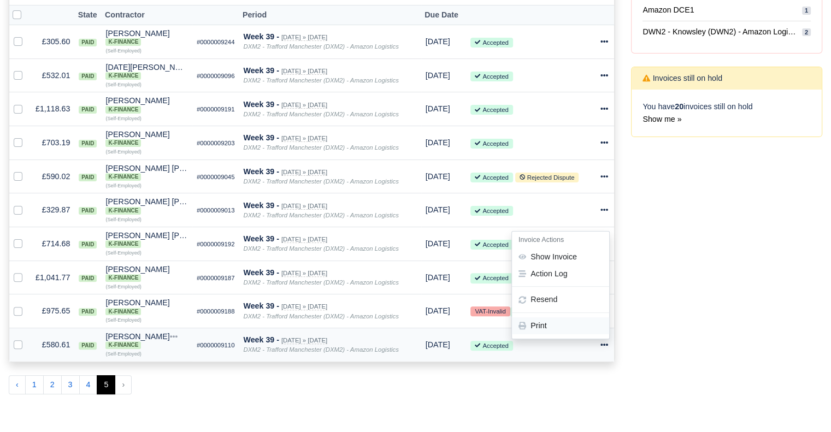
click at [568, 331] on link "Print" at bounding box center [560, 325] width 97 height 17
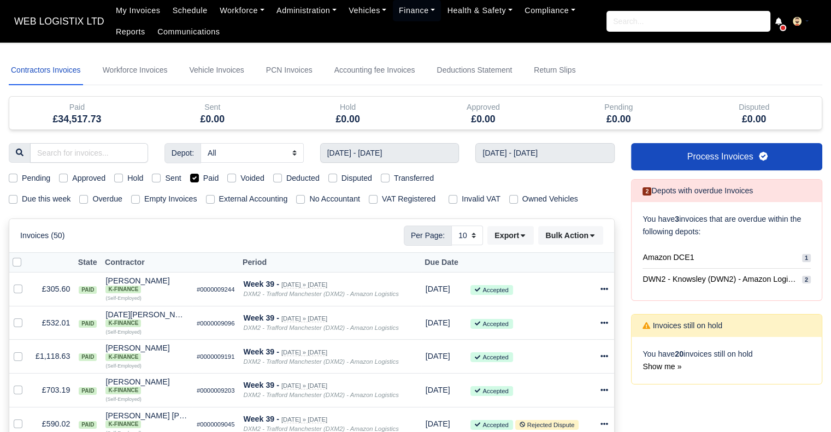
click at [203, 178] on label "Paid" at bounding box center [211, 178] width 16 height 13
click at [194, 178] on input "Paid" at bounding box center [194, 176] width 9 height 9
checkbox input "false"
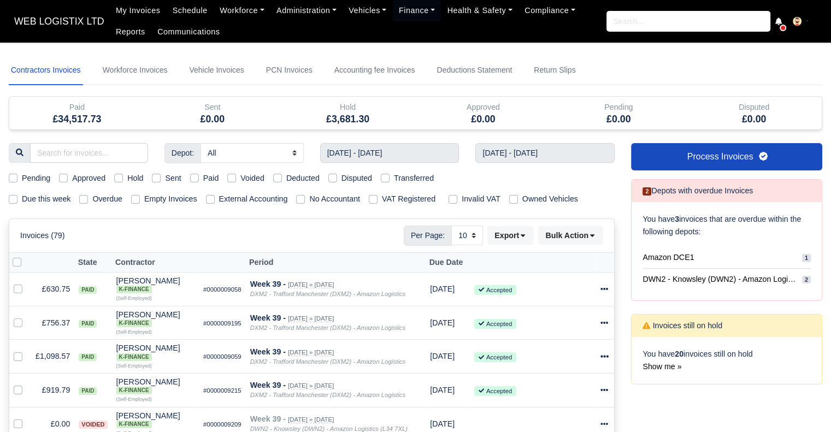
click at [144, 196] on label "Empty Invoices" at bounding box center [170, 199] width 53 height 13
click at [133, 196] on input "Empty Invoices" at bounding box center [135, 197] width 9 height 9
checkbox input "true"
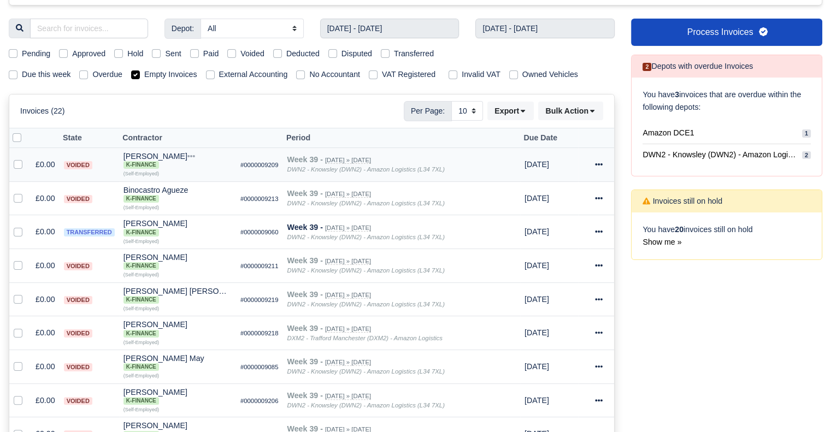
scroll to position [109, 0]
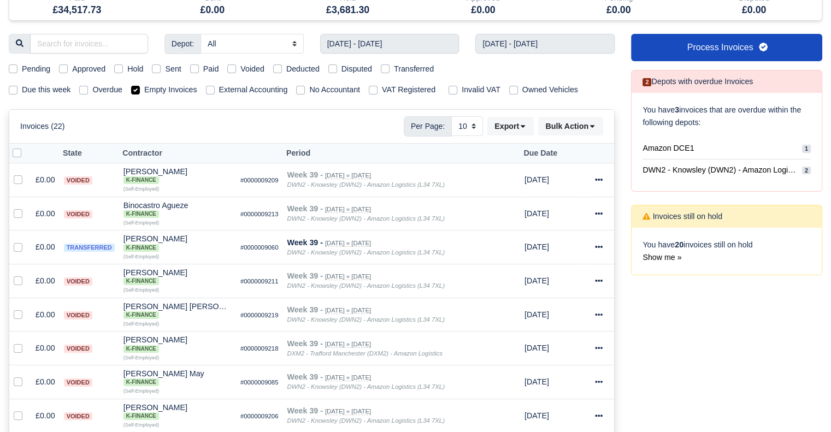
click at [144, 91] on label "Empty Invoices" at bounding box center [170, 90] width 53 height 13
click at [135, 91] on input "Empty Invoices" at bounding box center [135, 88] width 9 height 9
checkbox input "false"
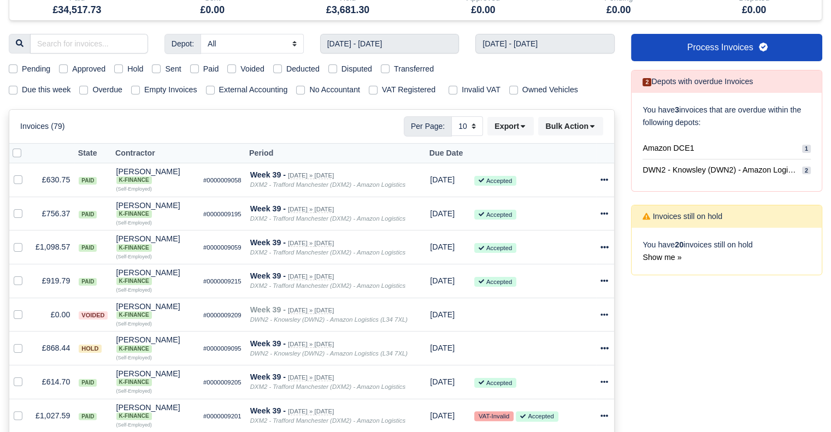
click at [127, 69] on label "Hold" at bounding box center [135, 69] width 16 height 13
click at [117, 69] on input "Hold" at bounding box center [118, 67] width 9 height 9
checkbox input "true"
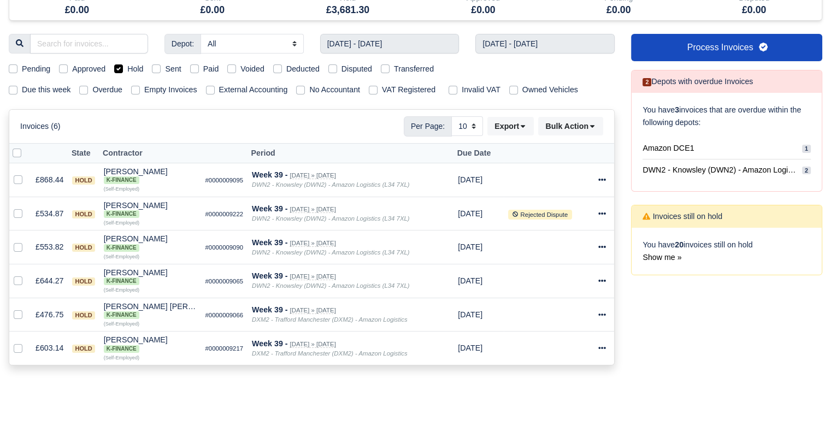
click at [394, 69] on label "Transferred" at bounding box center [414, 69] width 40 height 13
click at [383, 69] on input "Transferred" at bounding box center [385, 67] width 9 height 9
checkbox input "true"
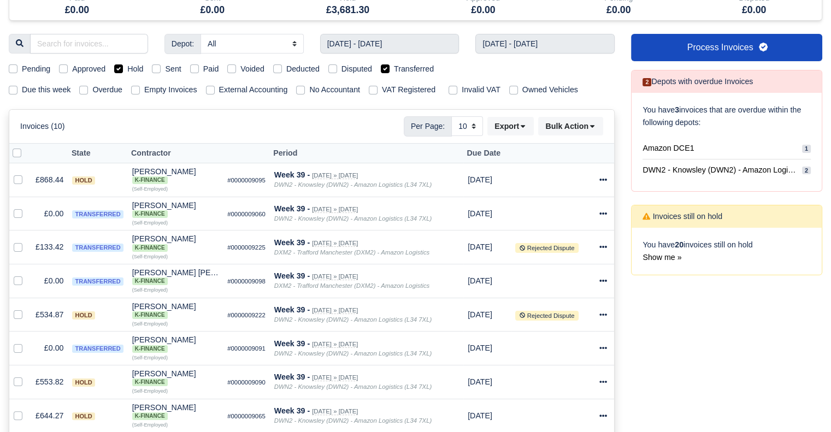
click at [127, 69] on label "Hold" at bounding box center [135, 69] width 16 height 13
click at [121, 69] on input "Hold" at bounding box center [118, 67] width 9 height 9
checkbox input "false"
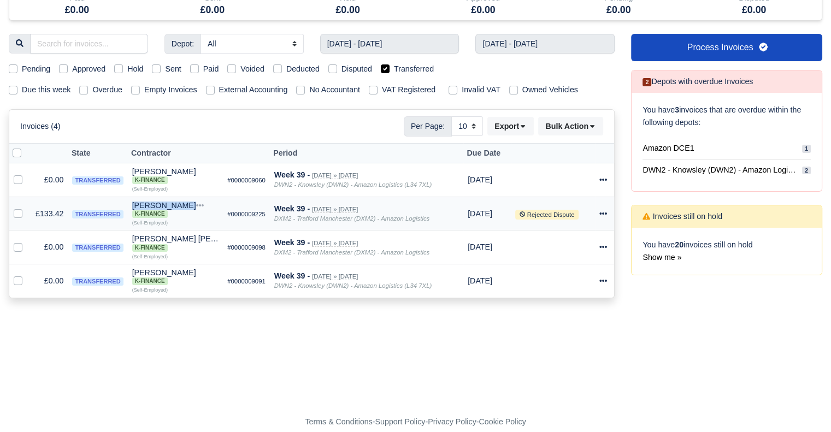
drag, startPoint x: 119, startPoint y: 203, endPoint x: 176, endPoint y: 202, distance: 57.4
click at [176, 202] on tr "£133.42 transferred Jamiu Adeniyi K-Finance Quick Actions Other Invoices Wallet…" at bounding box center [311, 214] width 605 height 34
copy tr "Jamiu Adeniyi"
click at [605, 211] on icon at bounding box center [603, 214] width 8 height 8
click at [549, 294] on link "Print" at bounding box center [560, 294] width 97 height 17
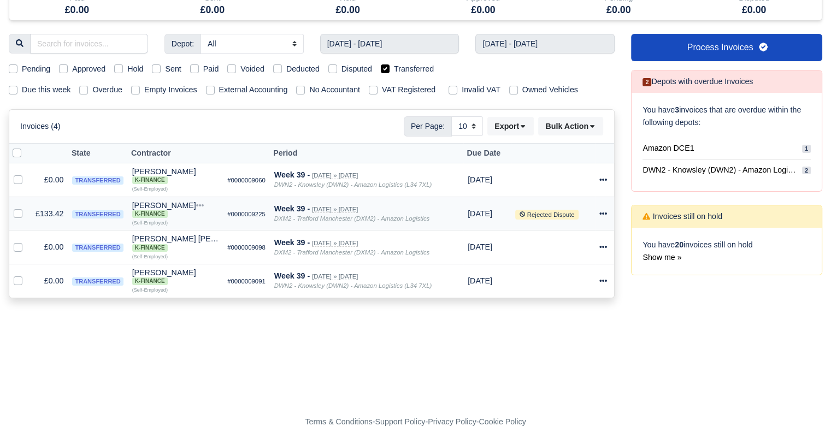
click at [599, 215] on icon at bounding box center [603, 214] width 8 height 8
click at [556, 298] on link "Print" at bounding box center [560, 294] width 97 height 17
click at [600, 212] on icon at bounding box center [603, 214] width 8 height 8
click at [575, 292] on link "Print" at bounding box center [560, 294] width 97 height 17
click at [196, 383] on form "Void selected invoices? You have selected 0 invoice(s) to be marked as paid. Th…" at bounding box center [415, 380] width 813 height 13
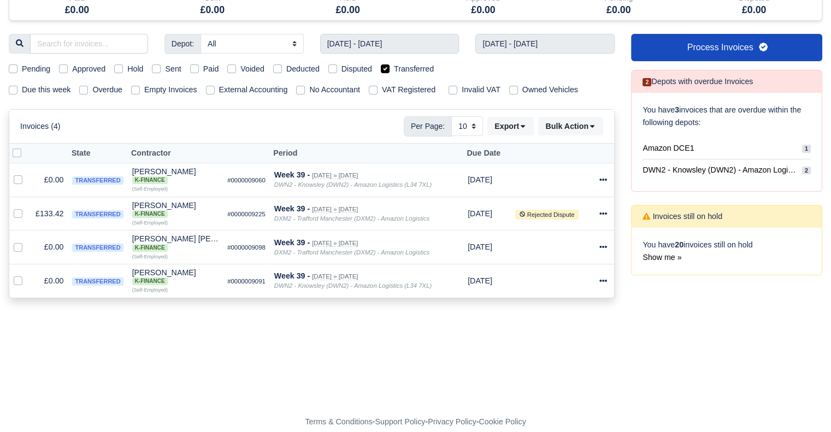
click at [394, 67] on label "Transferred" at bounding box center [414, 69] width 40 height 13
click at [387, 67] on input "Transferred" at bounding box center [385, 67] width 9 height 9
checkbox input "false"
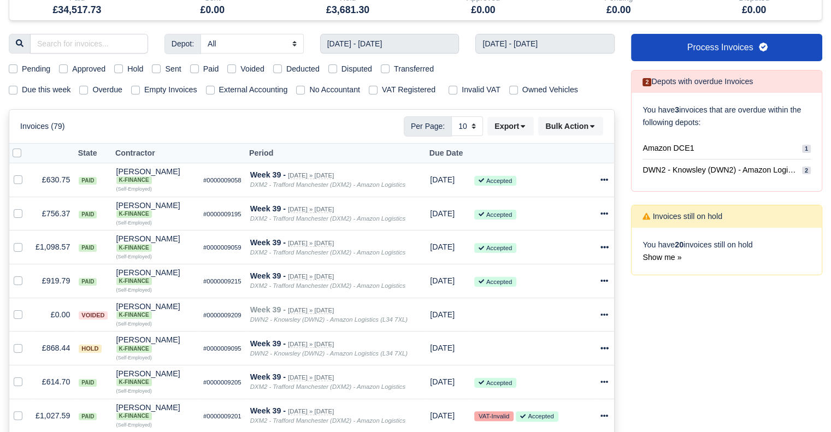
click at [127, 68] on label "Hold" at bounding box center [135, 69] width 16 height 13
click at [119, 68] on input "Hold" at bounding box center [118, 67] width 9 height 9
checkbox input "true"
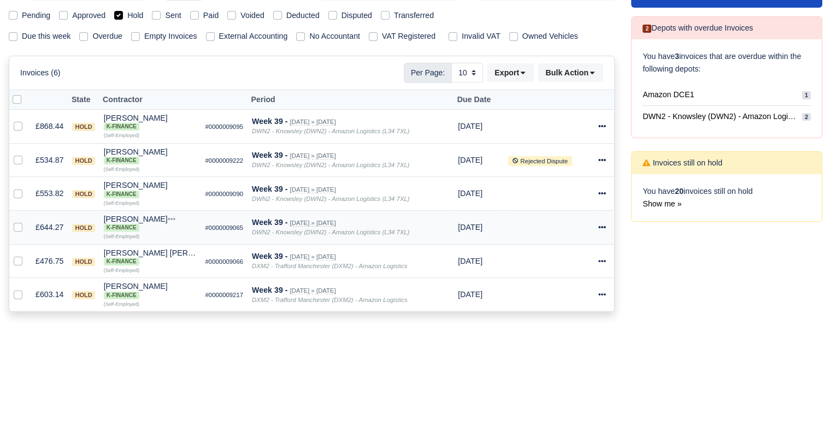
scroll to position [164, 0]
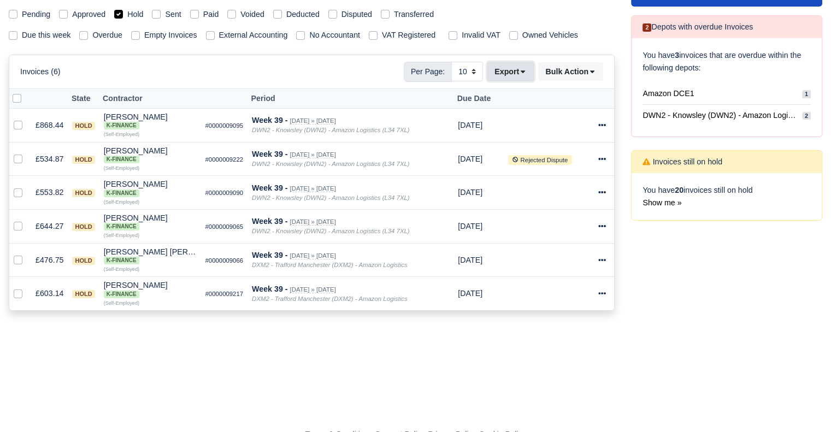
click at [503, 68] on button "Export" at bounding box center [510, 71] width 46 height 19
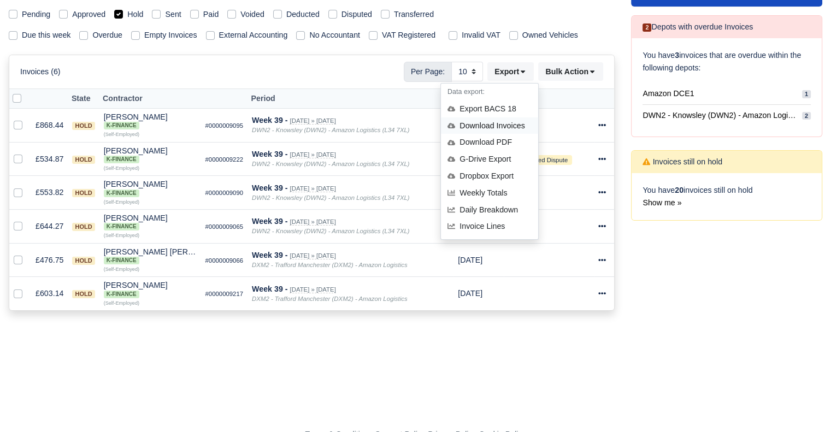
click at [491, 127] on div "Download Invoices" at bounding box center [489, 125] width 97 height 17
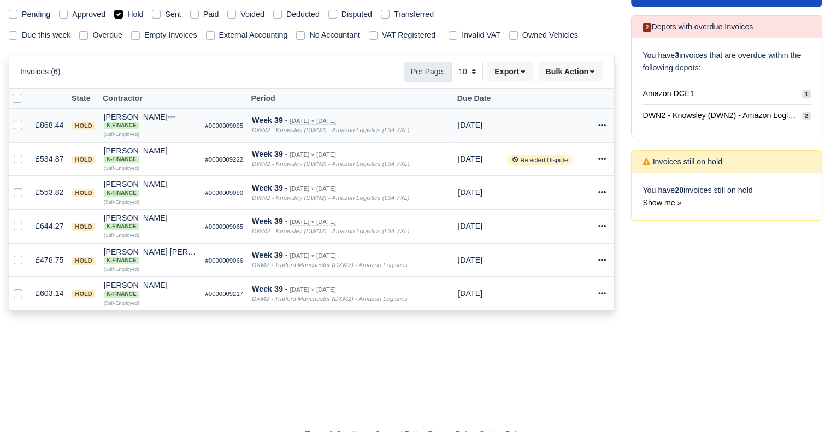
click at [603, 126] on icon at bounding box center [602, 125] width 8 height 8
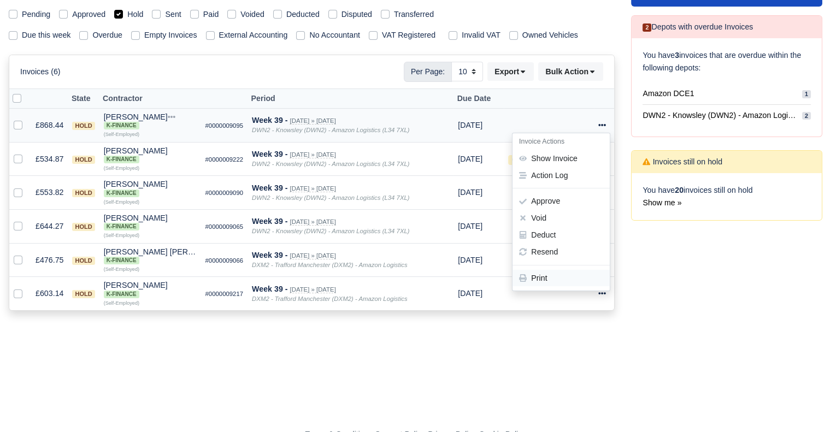
click at [549, 280] on link "Print" at bounding box center [560, 278] width 97 height 17
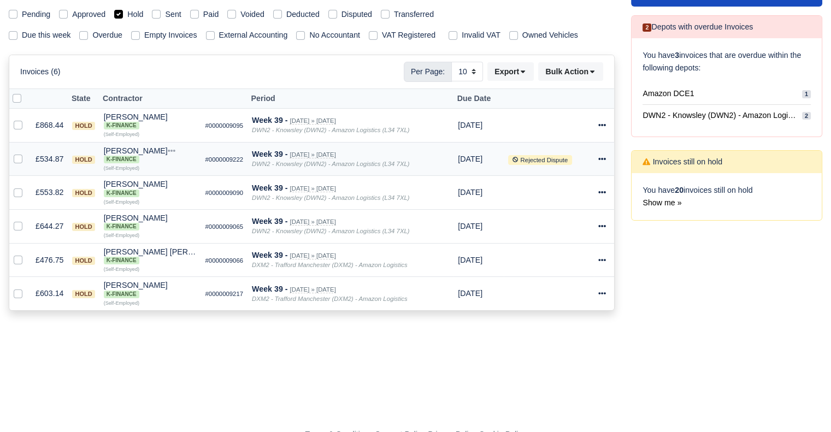
click at [602, 156] on icon at bounding box center [602, 159] width 8 height 8
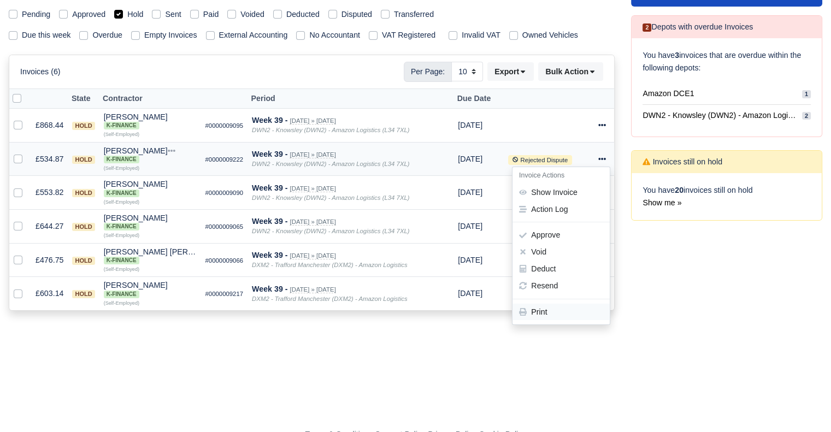
click at [545, 311] on link "Print" at bounding box center [560, 311] width 97 height 17
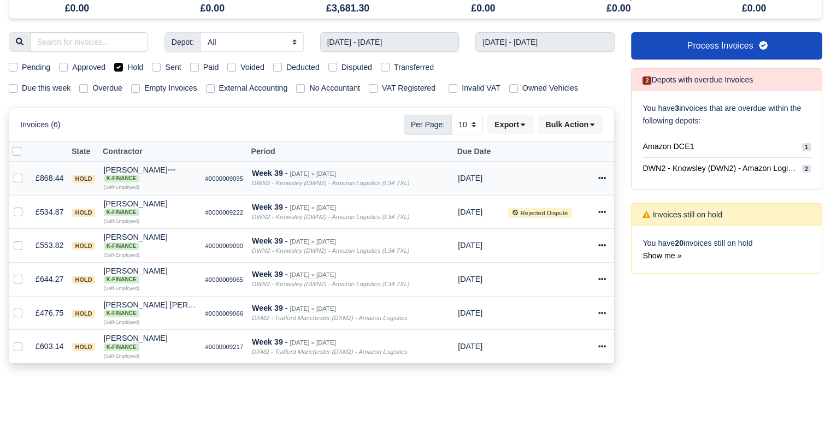
scroll to position [109, 0]
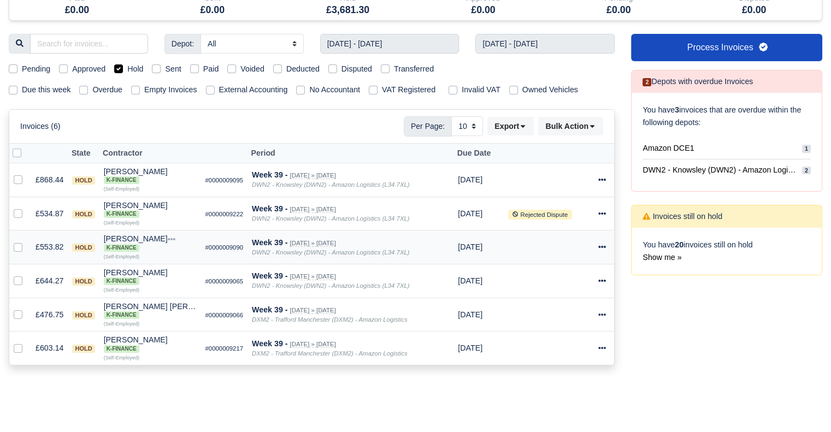
click at [605, 246] on icon at bounding box center [602, 247] width 8 height 8
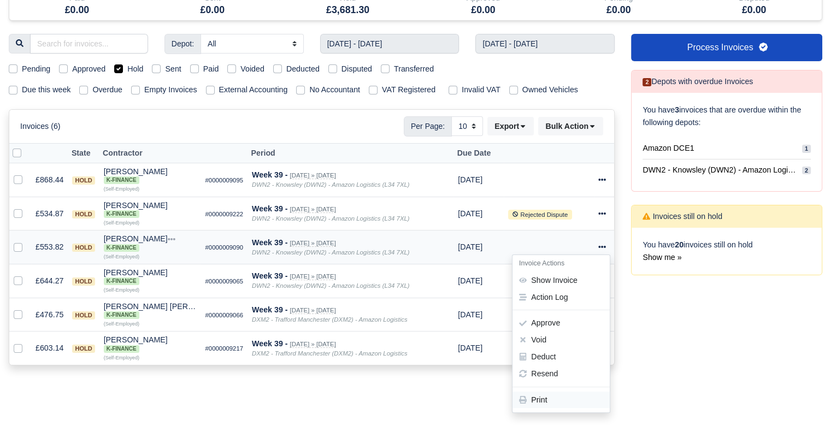
click at [548, 399] on link "Print" at bounding box center [560, 400] width 97 height 17
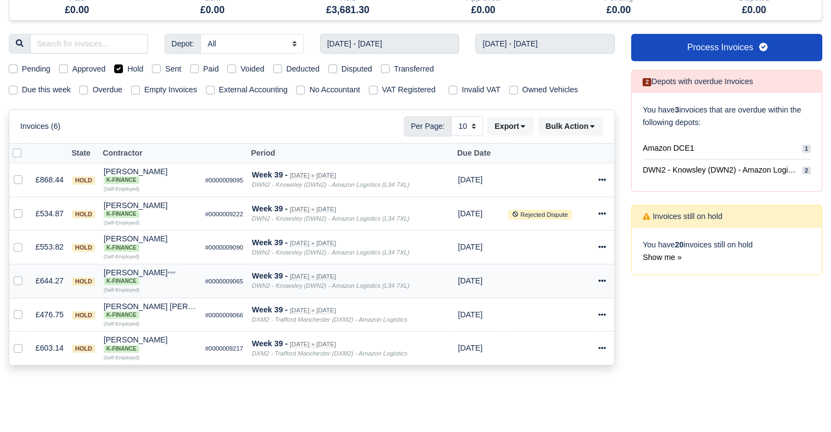
click at [603, 281] on icon at bounding box center [602, 281] width 8 height 2
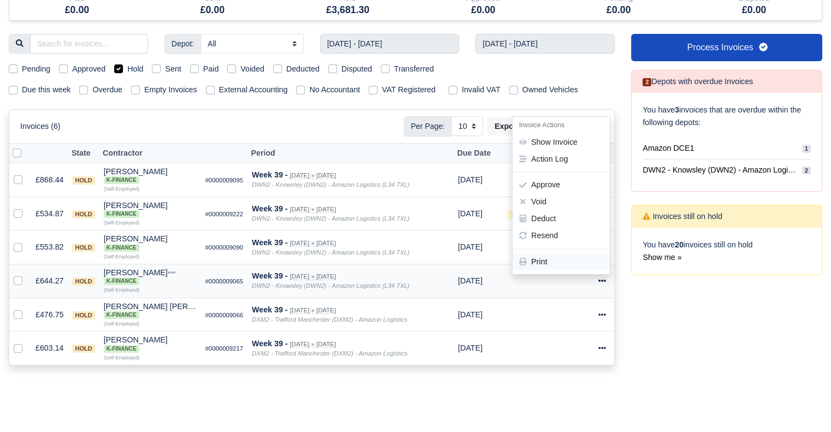
click at [570, 265] on link "Print" at bounding box center [560, 261] width 97 height 17
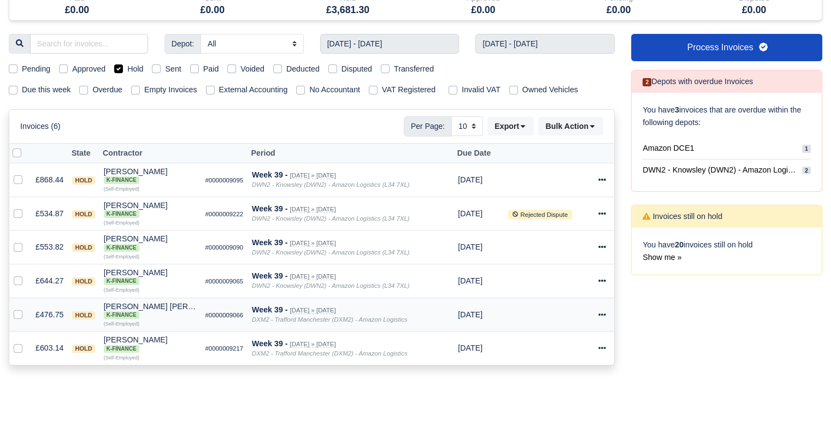
click at [603, 317] on icon at bounding box center [602, 315] width 8 height 8
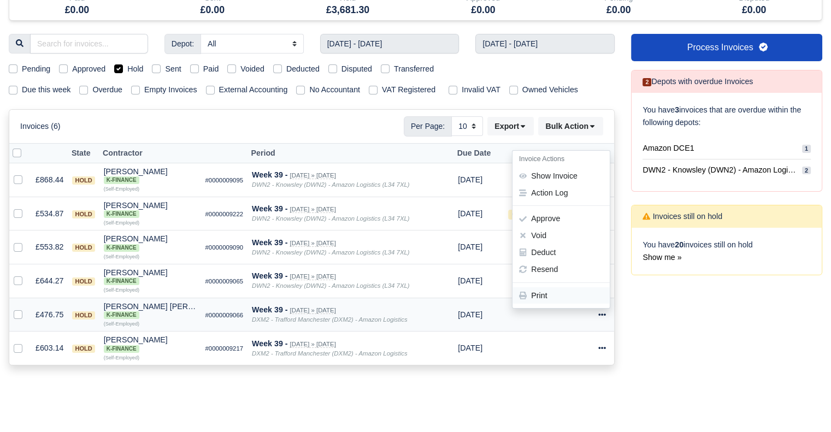
click at [577, 292] on link "Print" at bounding box center [560, 295] width 97 height 17
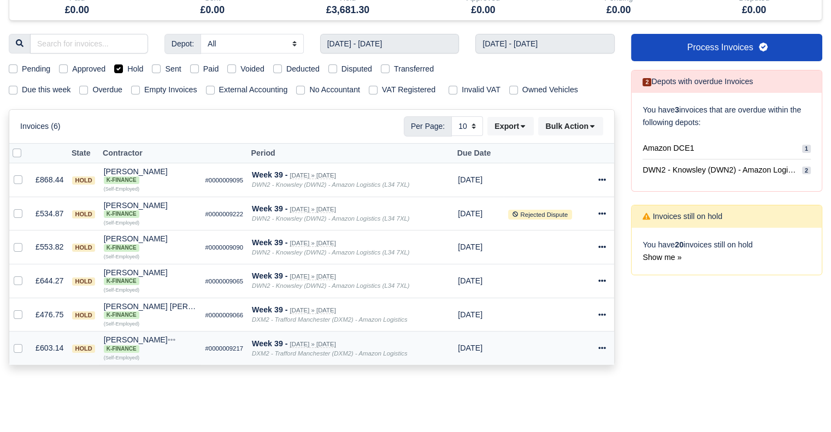
click at [603, 349] on icon at bounding box center [602, 348] width 8 height 8
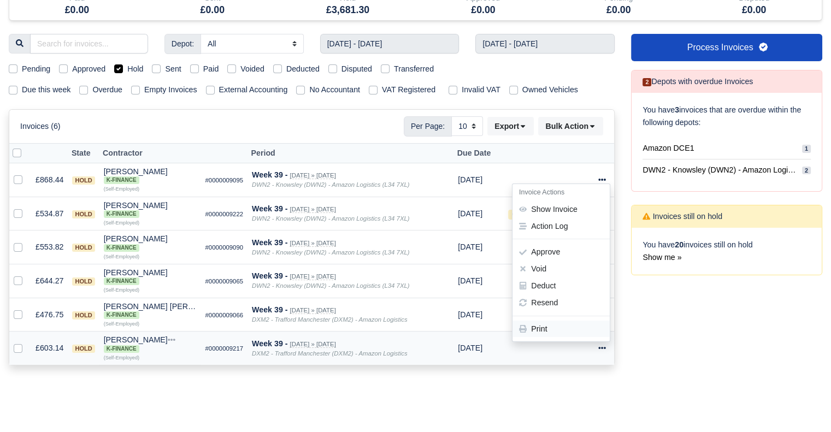
click at [577, 333] on link "Print" at bounding box center [560, 329] width 97 height 17
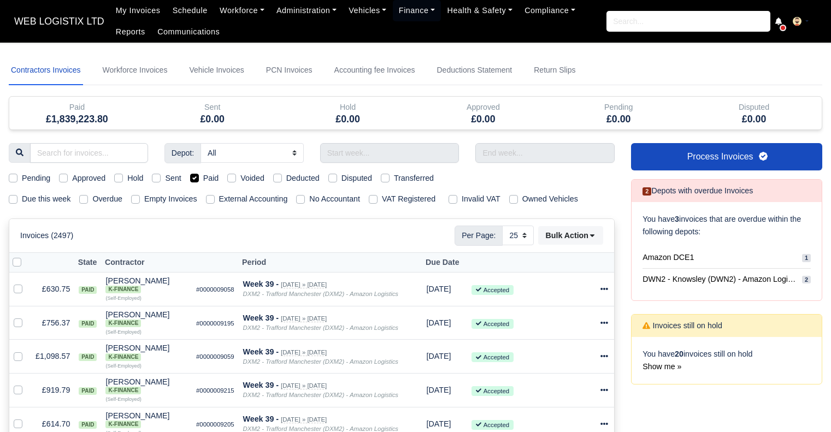
select select "25"
click at [441, 151] on input "text" at bounding box center [389, 153] width 139 height 20
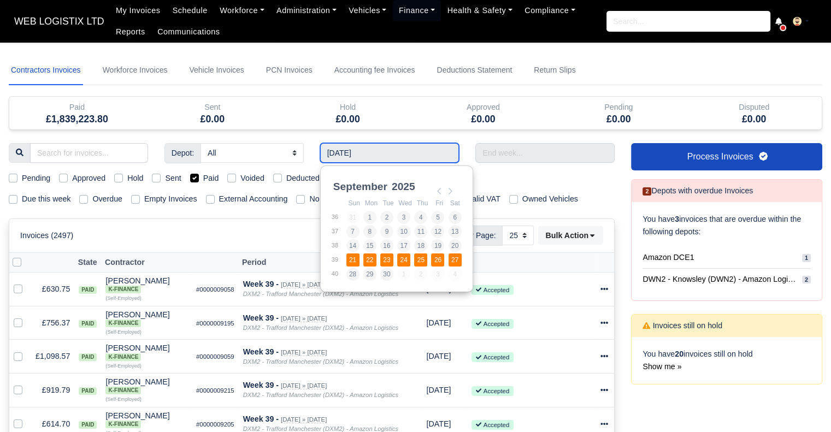
type input "21/09/2025 - 27/09/2025"
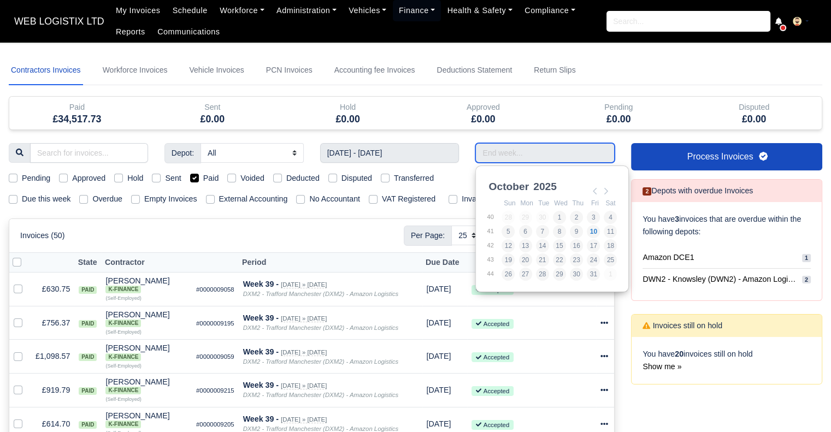
click at [511, 157] on input "Use the arrow keys to pick a date" at bounding box center [544, 153] width 139 height 20
type input "28/09/2025 - 04/10/2025"
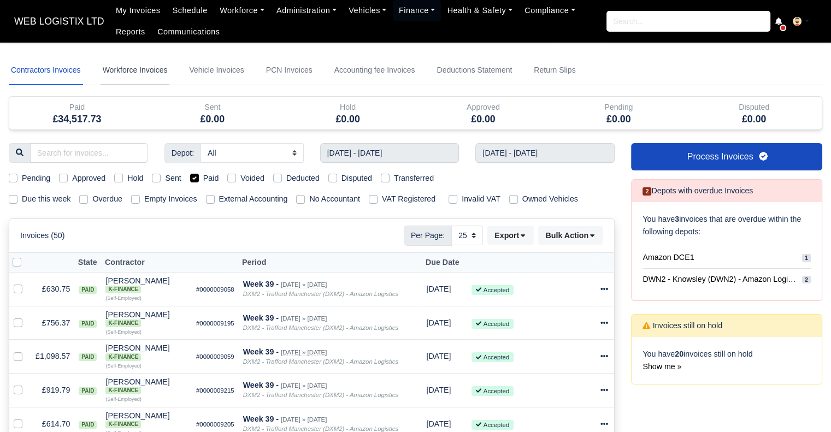
click at [140, 74] on link "Workforce Invoices" at bounding box center [134, 70] width 69 height 29
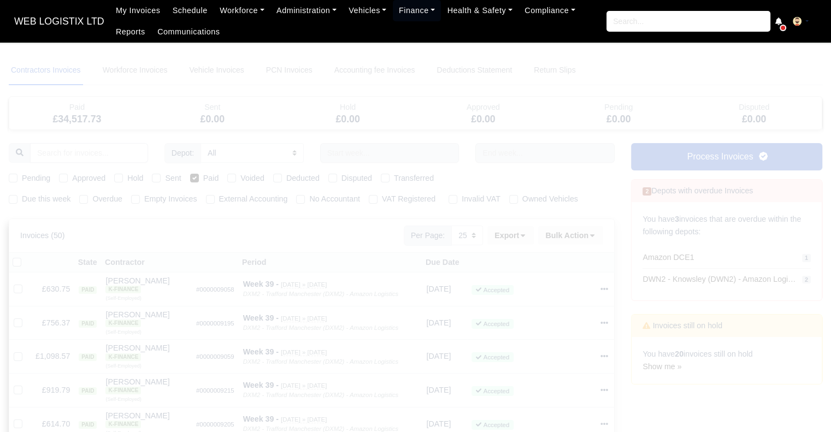
select select
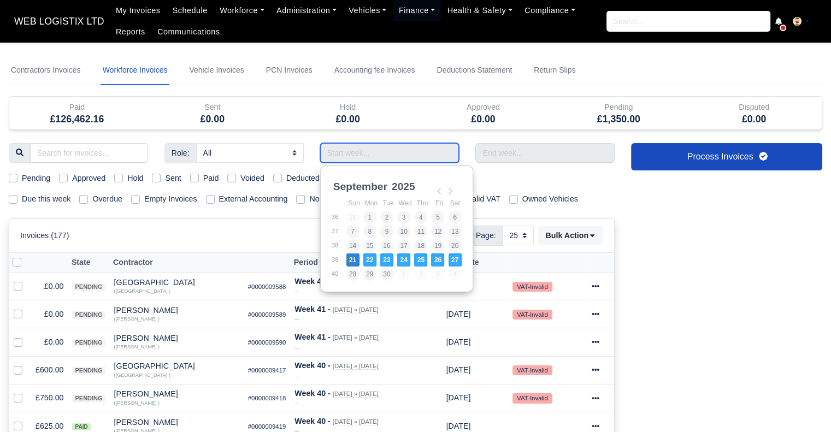
click at [447, 151] on input "Use the arrow keys to pick a date" at bounding box center [389, 153] width 139 height 20
type input "21/09/2025 - 27/09/2025"
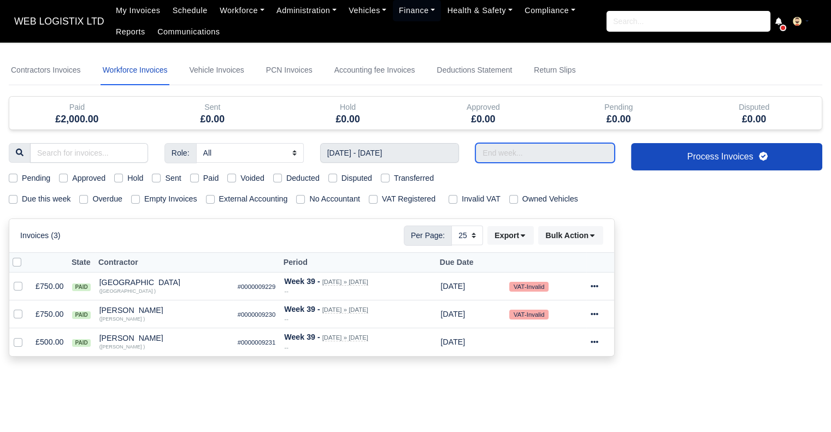
click at [511, 153] on input "text" at bounding box center [544, 153] width 139 height 20
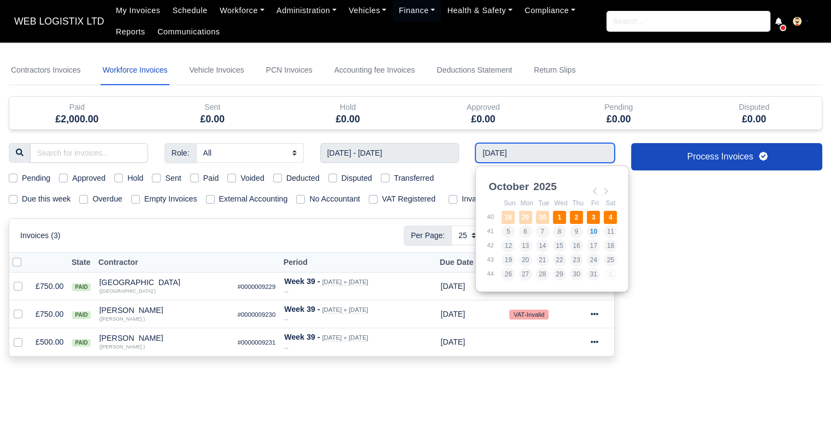
type input "28/09/2025 - 04/10/2025"
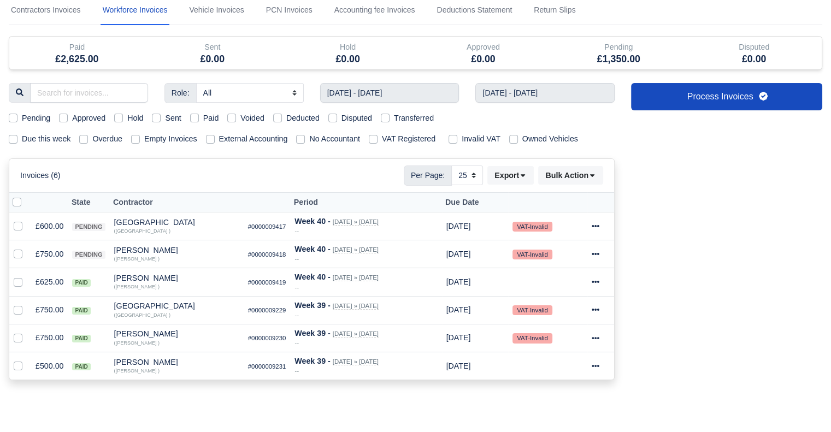
scroll to position [61, 0]
click at [589, 305] on td "Invoice Actions Show Invoice Action Log Resend" at bounding box center [600, 309] width 27 height 28
click at [596, 307] on icon at bounding box center [595, 309] width 8 height 8
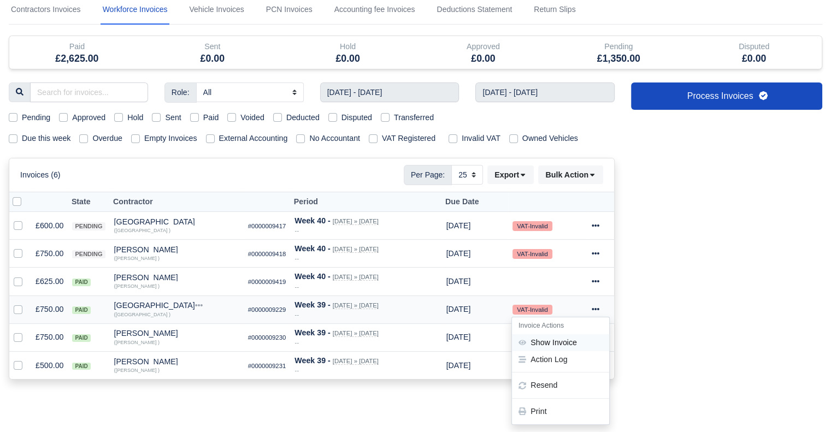
click at [572, 334] on link "Show Invoice" at bounding box center [560, 342] width 97 height 17
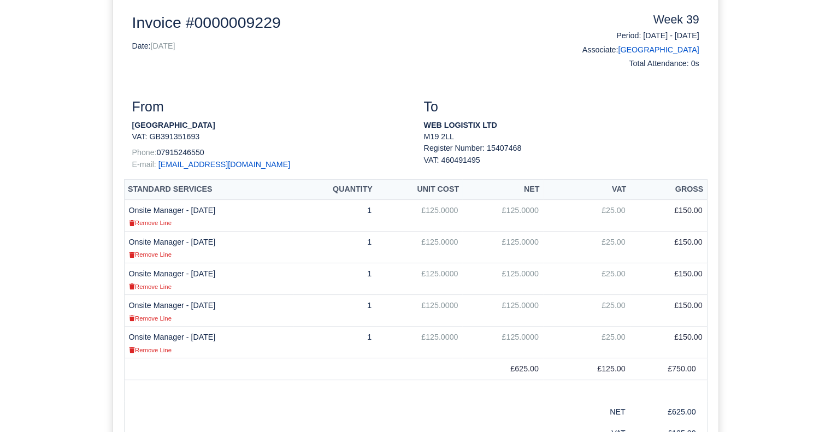
scroll to position [218, 0]
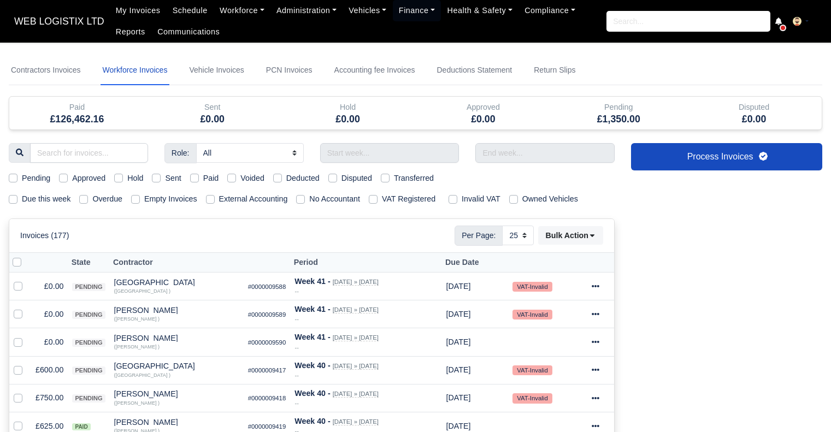
select select "25"
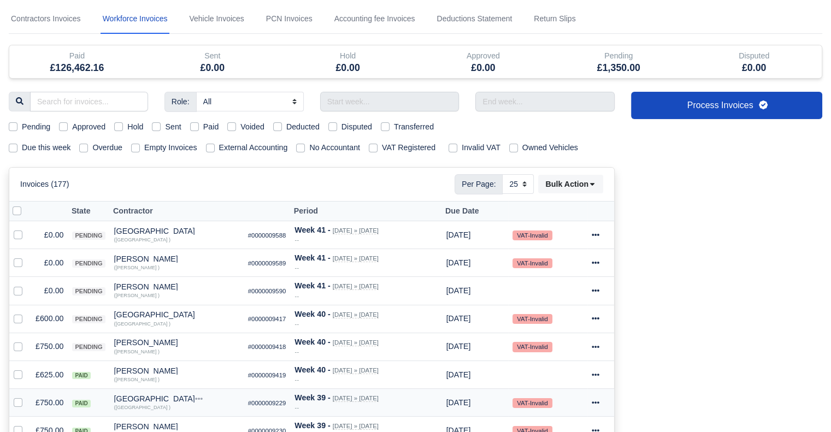
click at [596, 401] on icon at bounding box center [595, 402] width 8 height 2
click at [576, 307] on link "Show Invoice" at bounding box center [559, 314] width 97 height 17
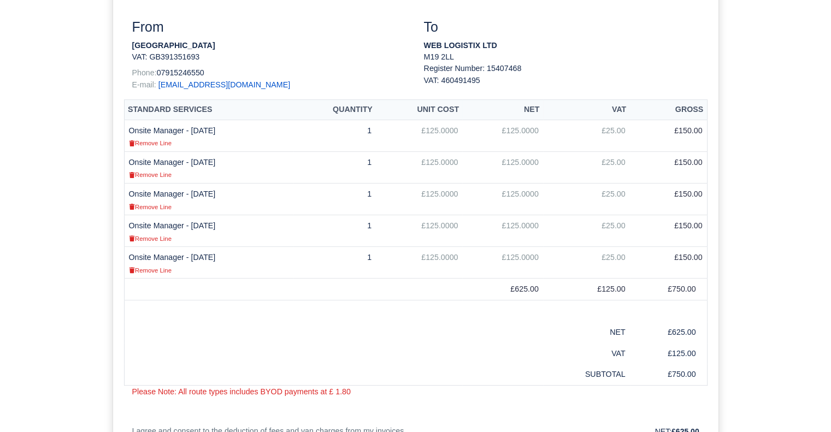
scroll to position [326, 0]
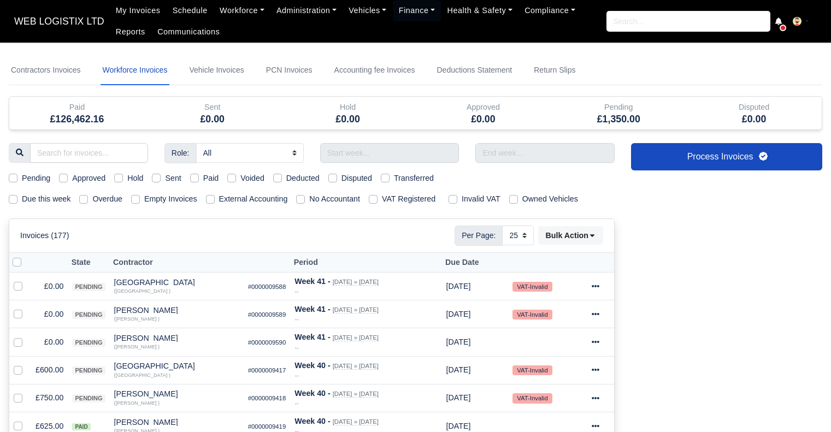
select select "25"
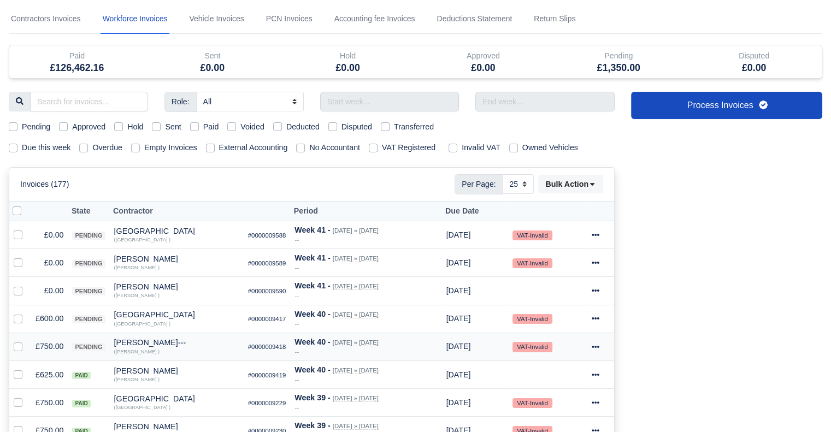
click at [595, 343] on icon at bounding box center [595, 347] width 8 height 8
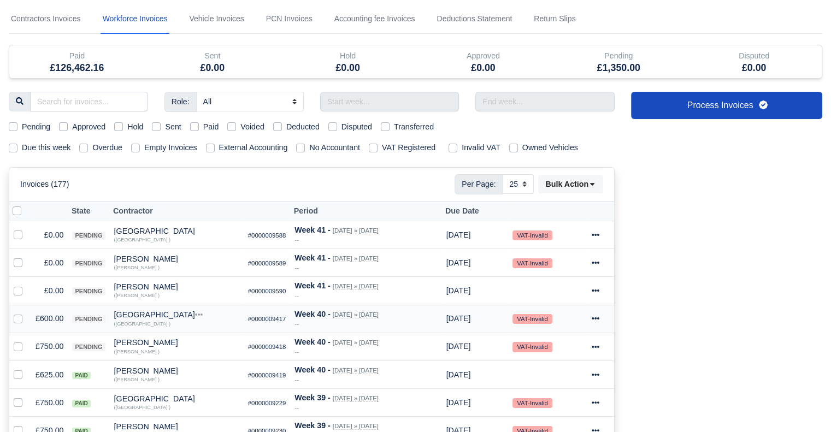
click at [597, 315] on icon at bounding box center [595, 319] width 8 height 8
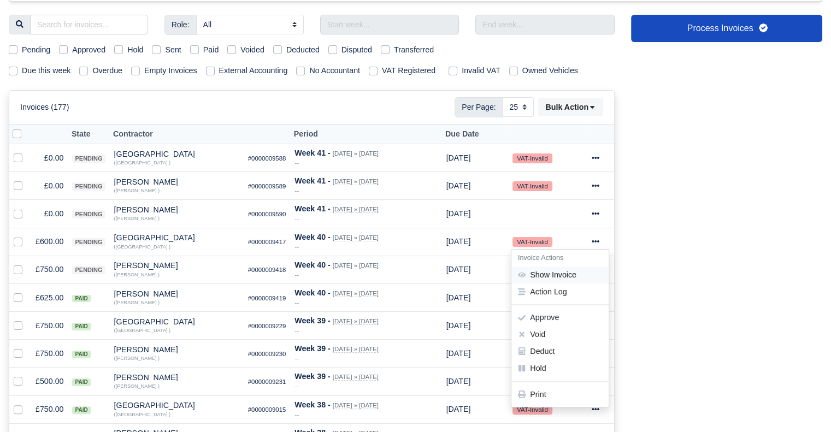
scroll to position [131, 0]
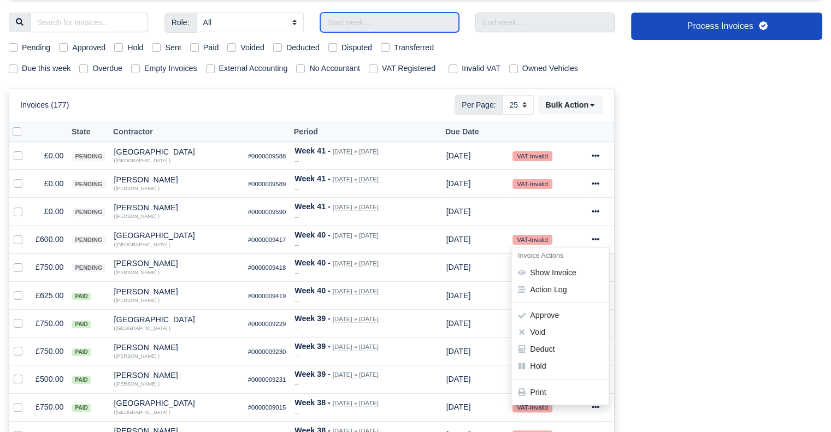
click at [342, 20] on input "text" at bounding box center [389, 23] width 139 height 20
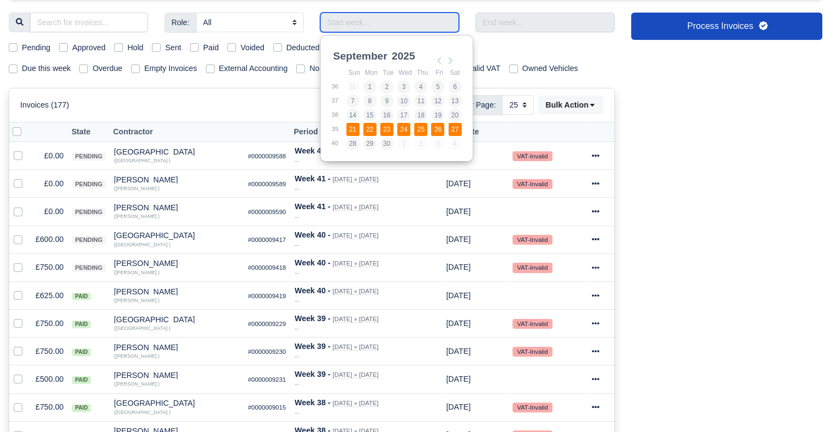
click at [413, 128] on td "25" at bounding box center [421, 129] width 17 height 14
type input "21/09/2025 - 27/09/2025"
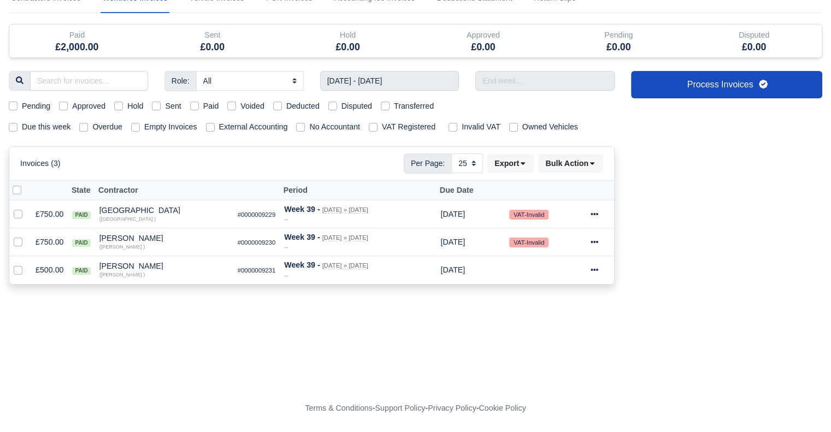
scroll to position [70, 0]
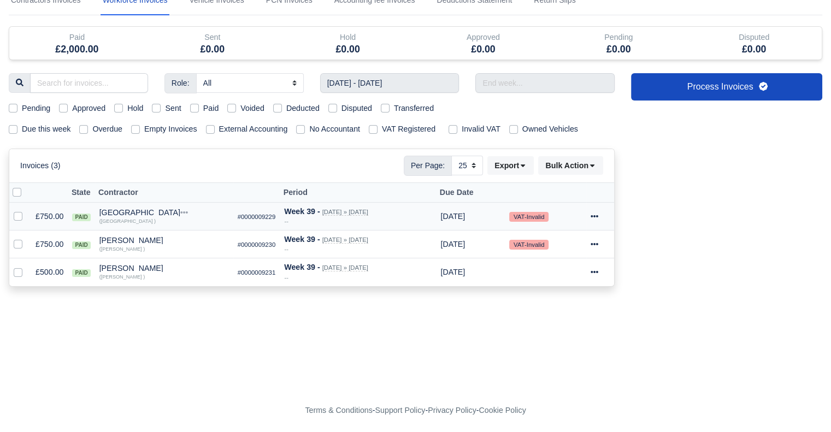
click at [597, 213] on icon at bounding box center [594, 216] width 8 height 8
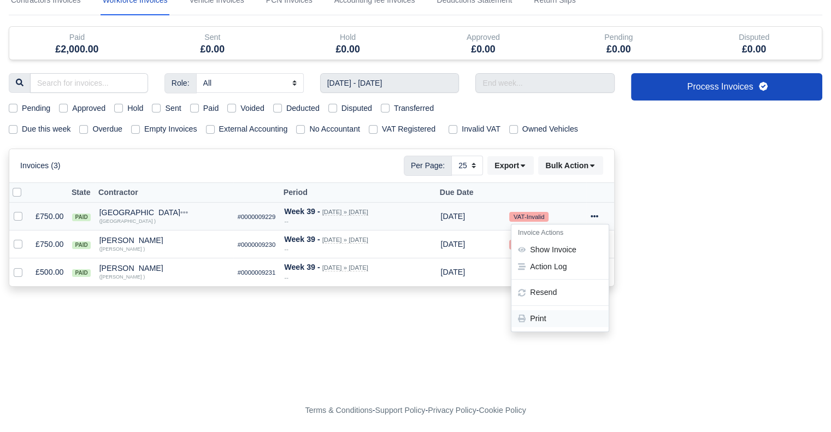
click at [548, 318] on link "Print" at bounding box center [559, 318] width 97 height 17
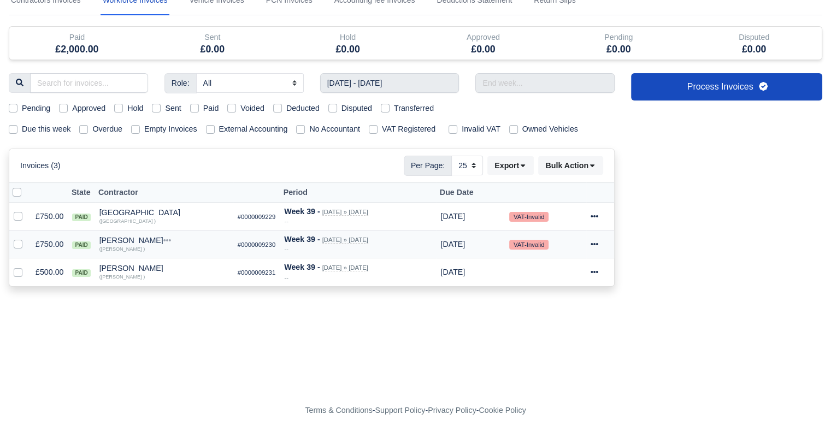
click at [593, 242] on icon at bounding box center [594, 244] width 8 height 8
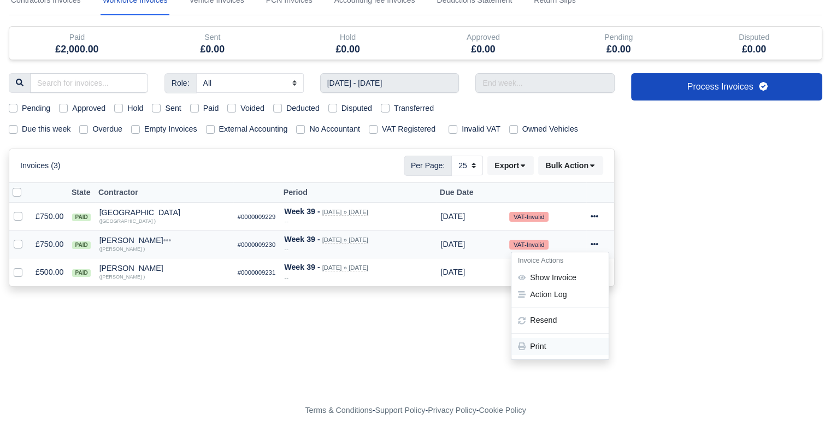
click at [542, 345] on link "Print" at bounding box center [559, 346] width 97 height 17
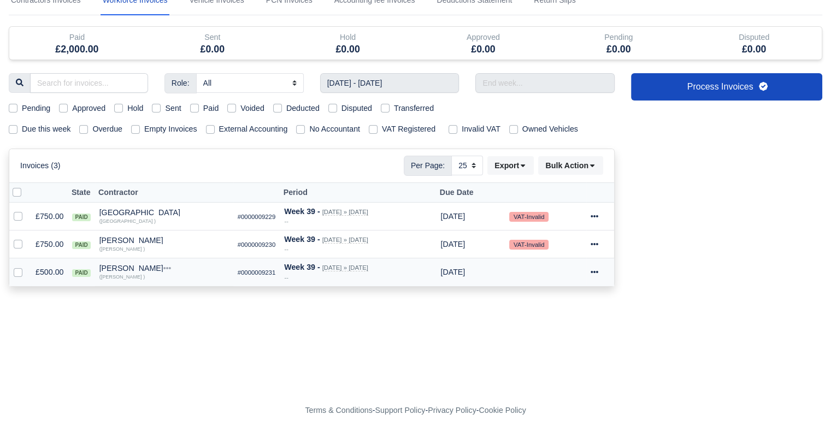
click at [598, 271] on icon at bounding box center [594, 272] width 8 height 2
click at [560, 303] on link "Show Invoice" at bounding box center [559, 305] width 97 height 17
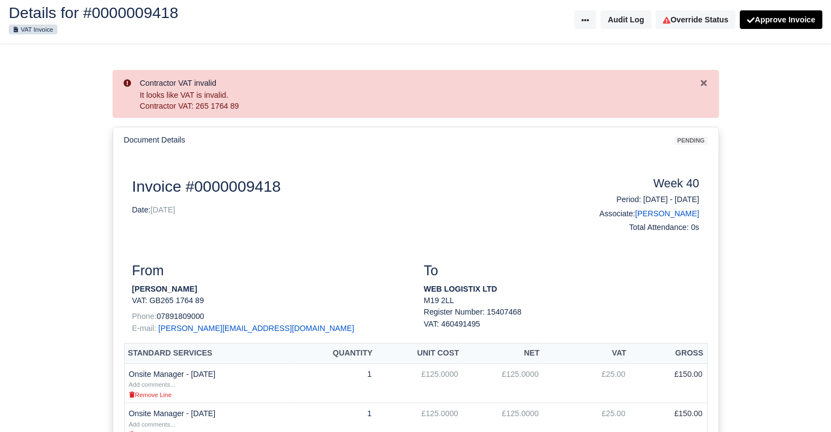
scroll to position [61, 0]
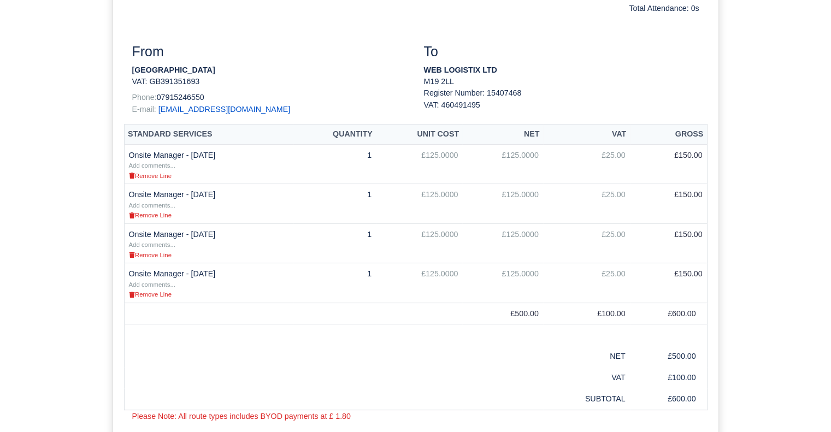
scroll to position [288, 0]
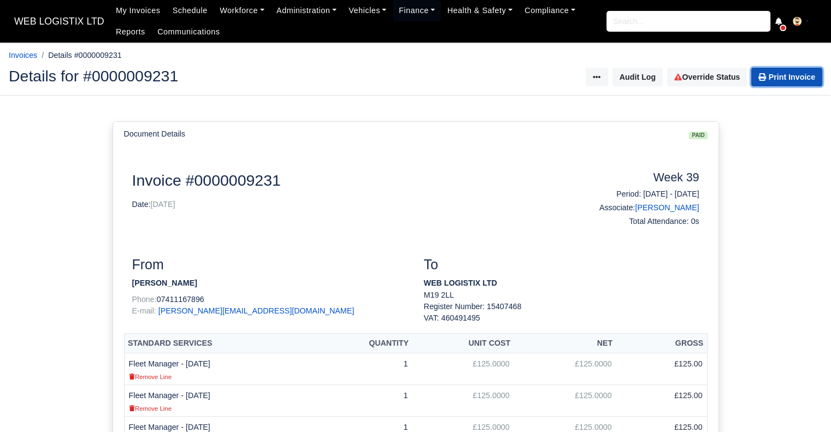
click at [792, 86] on link "Print Invoice" at bounding box center [786, 77] width 71 height 19
click at [773, 77] on link "Print Invoice" at bounding box center [786, 77] width 71 height 19
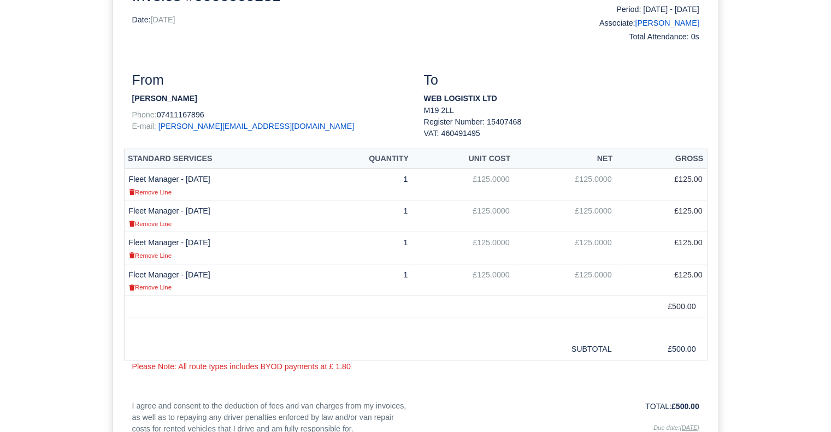
scroll to position [187, 0]
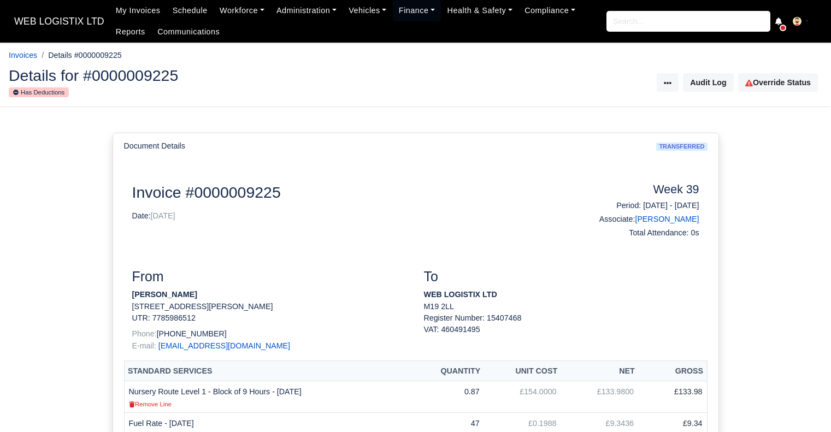
scroll to position [218, 0]
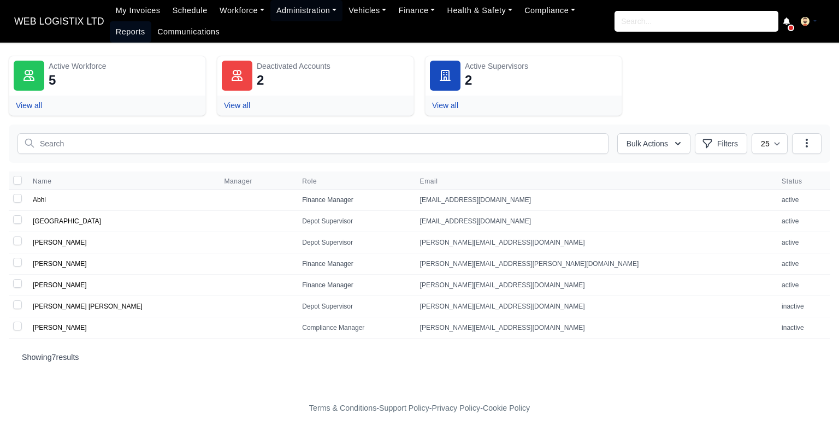
click at [151, 21] on link "Reports" at bounding box center [131, 31] width 42 height 21
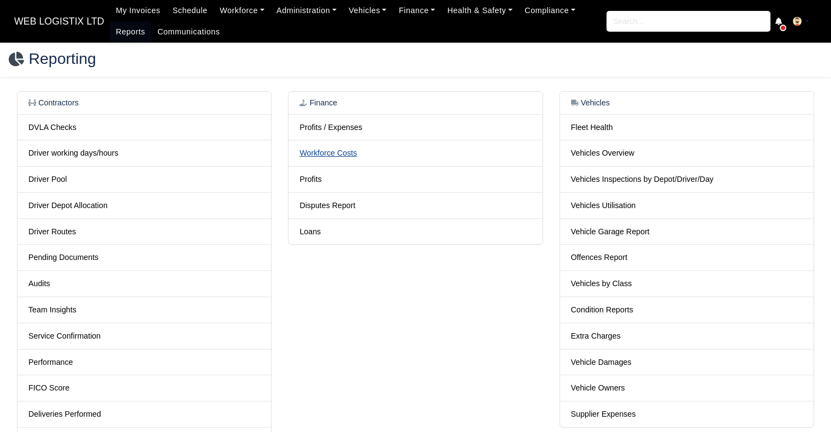
click at [341, 157] on link "Workforce Costs" at bounding box center [327, 153] width 57 height 9
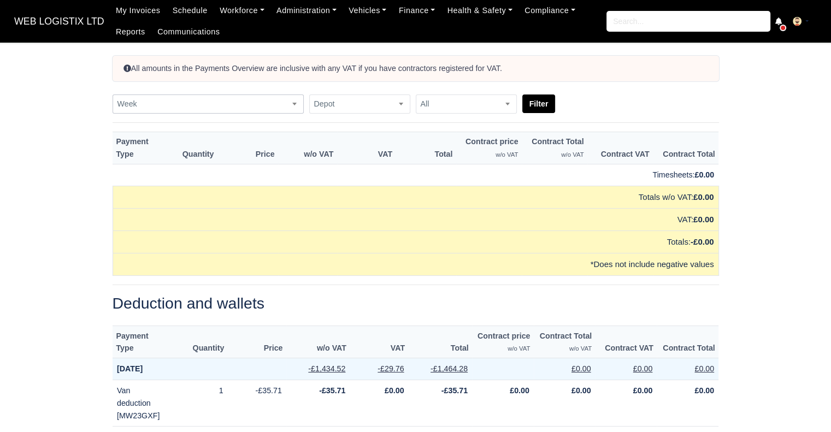
click at [257, 105] on span "Week" at bounding box center [208, 104] width 190 height 14
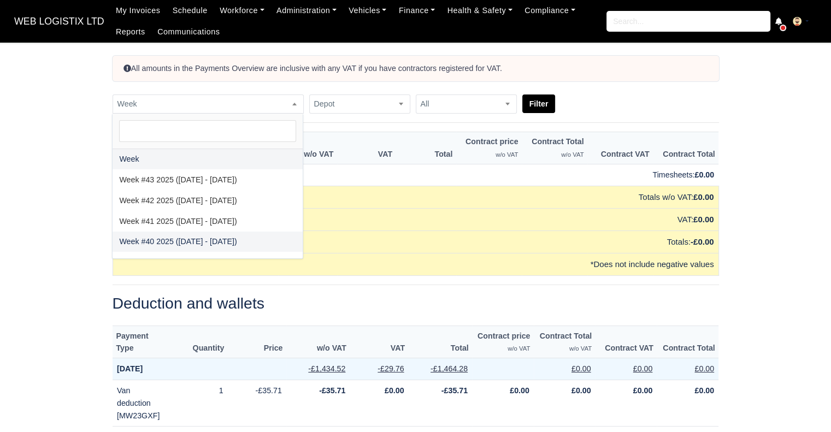
select select "2025-09-28|2025-10-04"
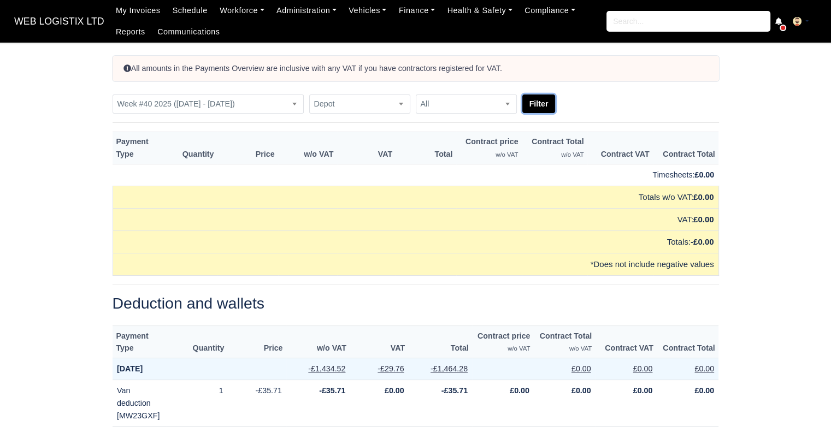
click at [533, 99] on button "Filter" at bounding box center [538, 103] width 33 height 19
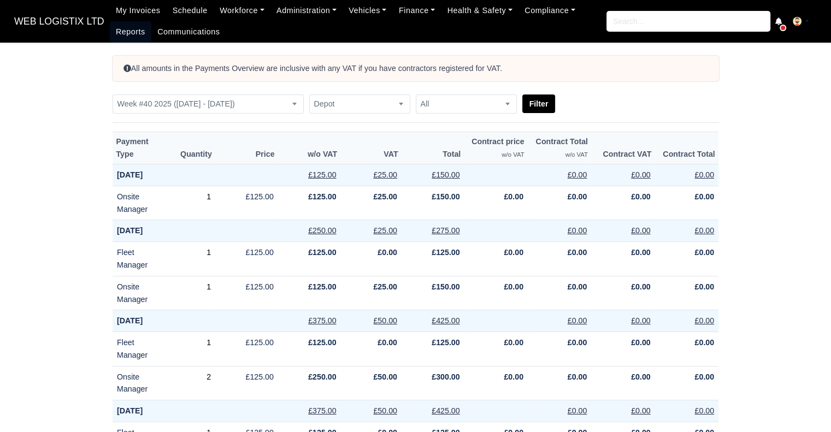
click at [120, 31] on link "Reports" at bounding box center [131, 31] width 42 height 21
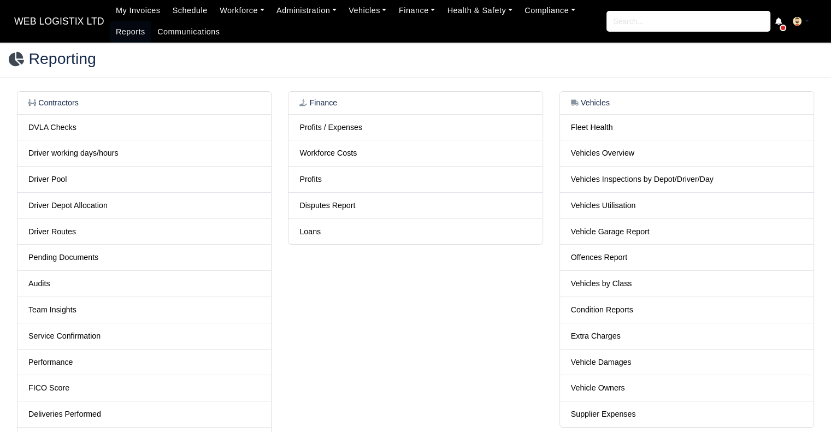
click at [332, 132] on td "Profits / Expenses" at bounding box center [414, 127] width 253 height 26
click at [332, 127] on link "Profits / Expenses" at bounding box center [330, 127] width 63 height 9
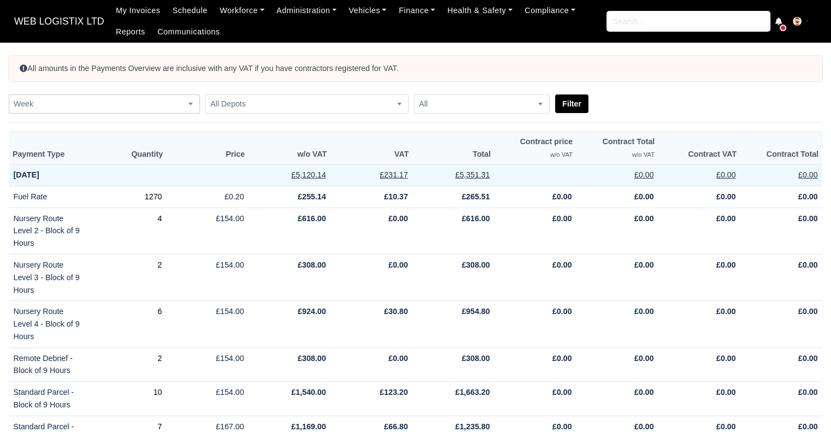
click at [133, 100] on span "Week" at bounding box center [104, 104] width 190 height 14
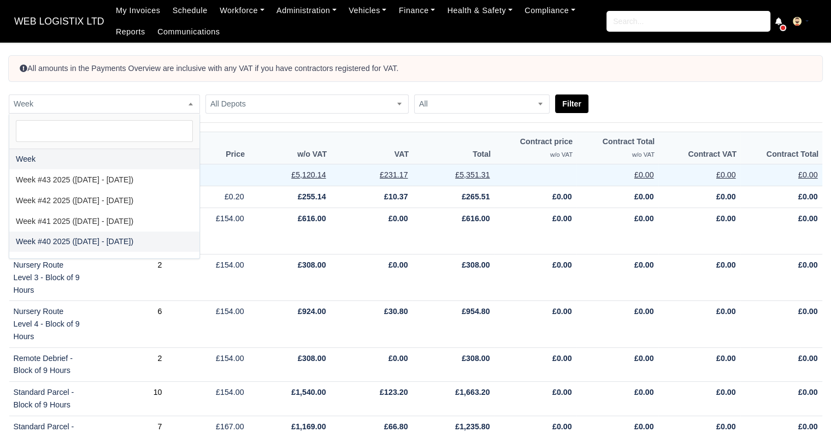
select select "2025-09-28|2025-10-04"
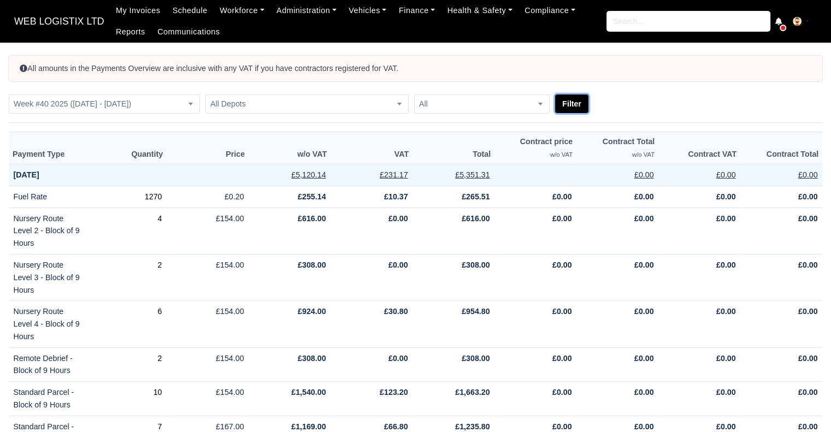
click at [576, 102] on button "Filter" at bounding box center [571, 103] width 33 height 19
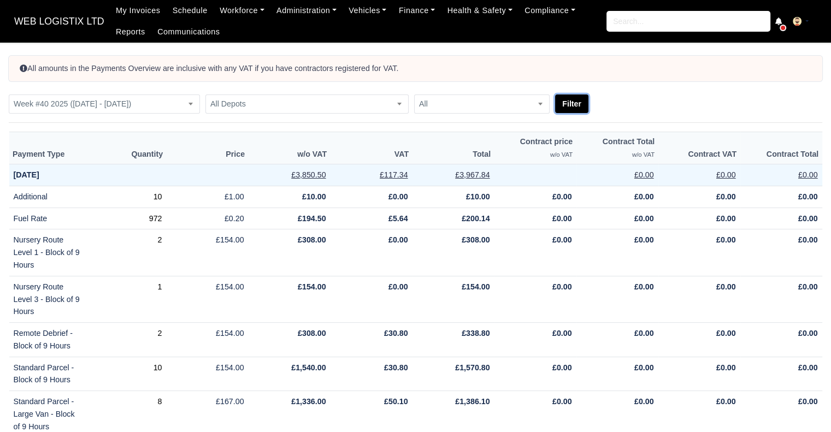
click at [576, 102] on button "Filter" at bounding box center [571, 103] width 33 height 19
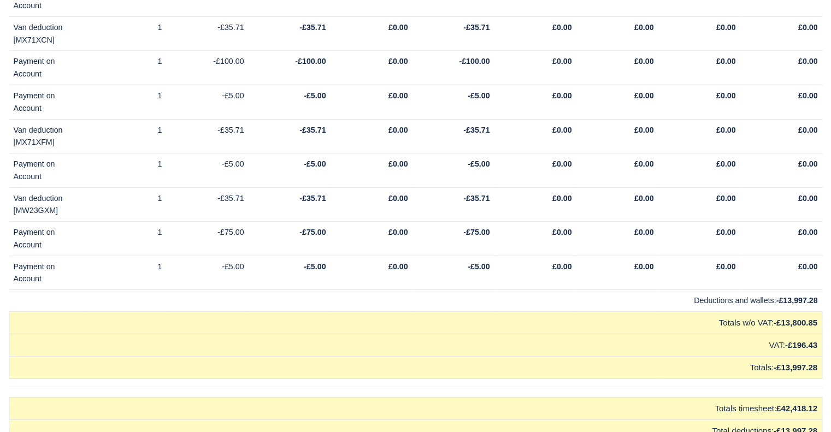
scroll to position [16194, 0]
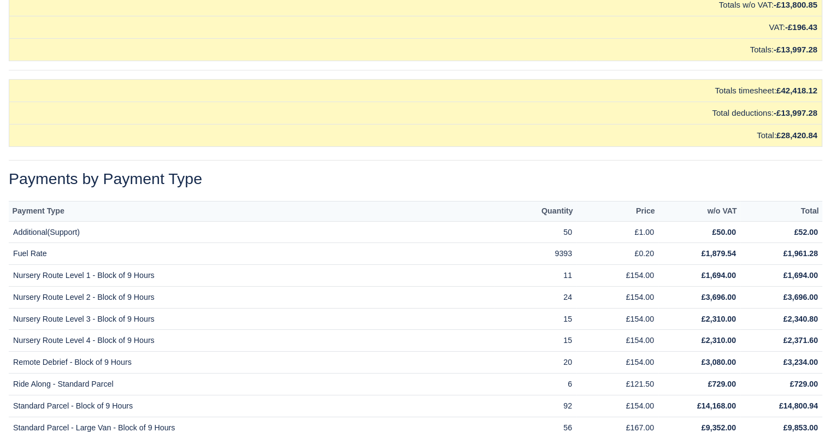
scroll to position [16163, 0]
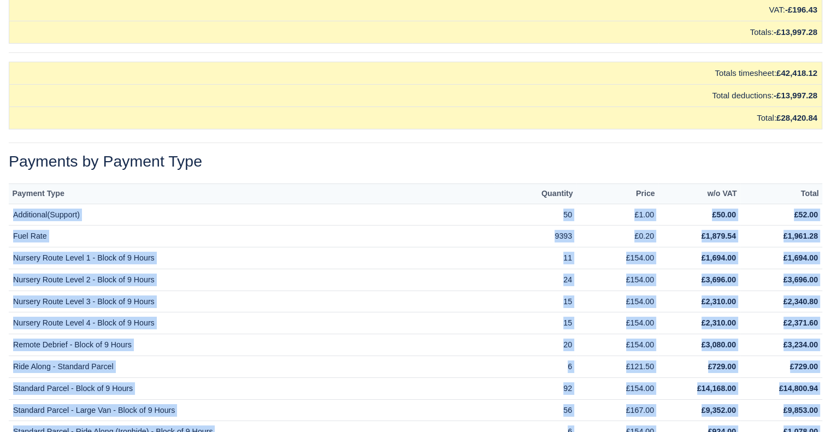
drag, startPoint x: 11, startPoint y: 169, endPoint x: 736, endPoint y: 404, distance: 762.4
click at [736, 404] on tbody "Additional(Support) 50 £1.00 £50.00 £52.00 Fuel Rate 9393 £0.20 £1,879.54 £1,96…" at bounding box center [415, 334] width 813 height 261
copy tbody "Additional(Support) 50 £1.00 £50.00 £52.00 Fuel Rate 9393 £0.20 £1,879.54 £1,96…"
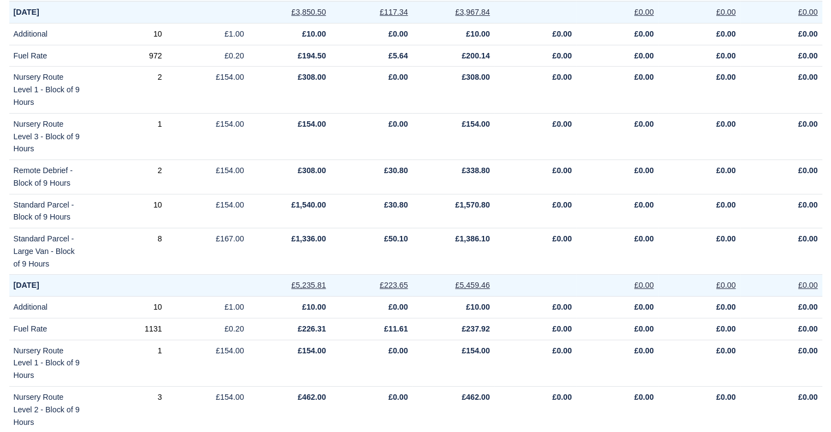
scroll to position [0, 0]
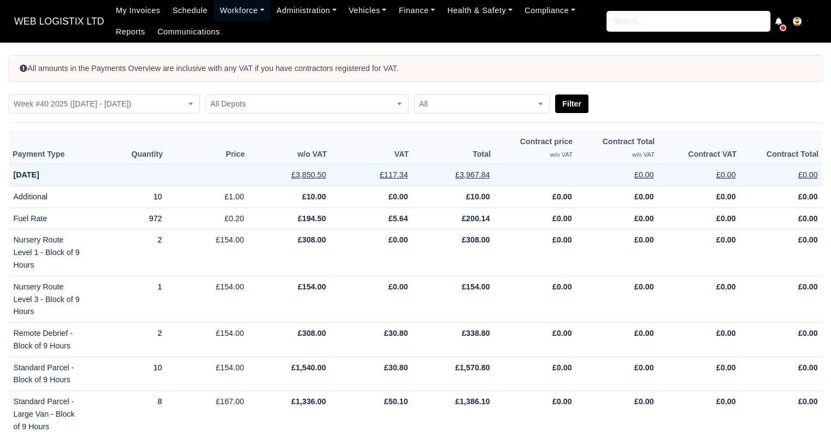
click at [220, 9] on link "Workforce" at bounding box center [242, 10] width 57 height 21
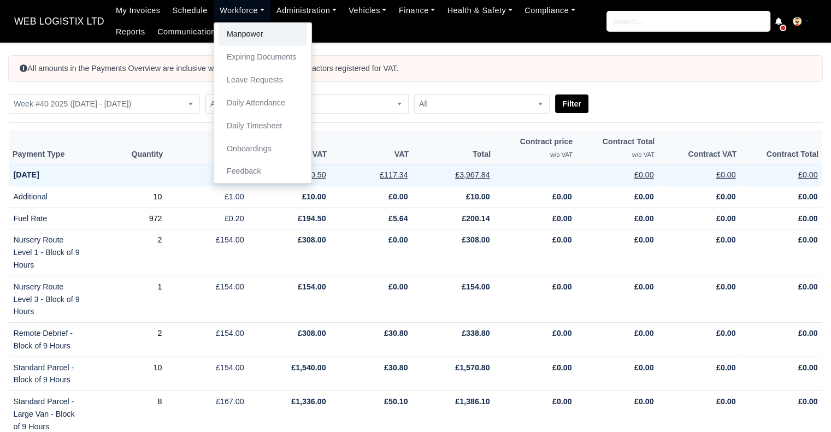
click at [233, 34] on link "Manpower" at bounding box center [262, 34] width 88 height 23
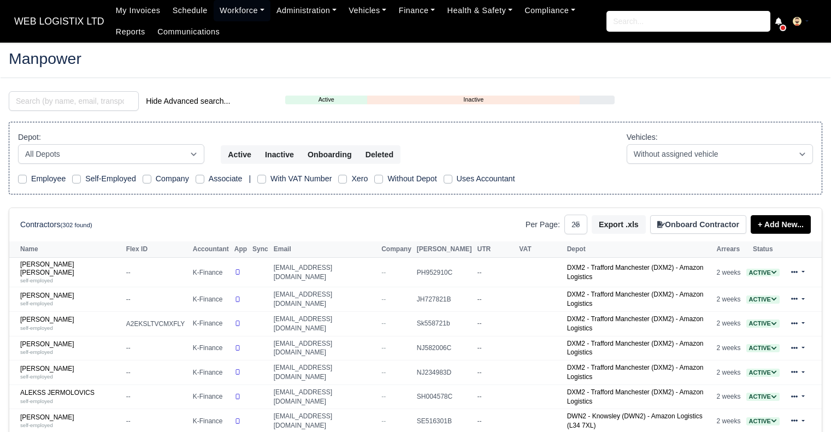
select select "25"
click at [70, 100] on input "search" at bounding box center [74, 101] width 130 height 20
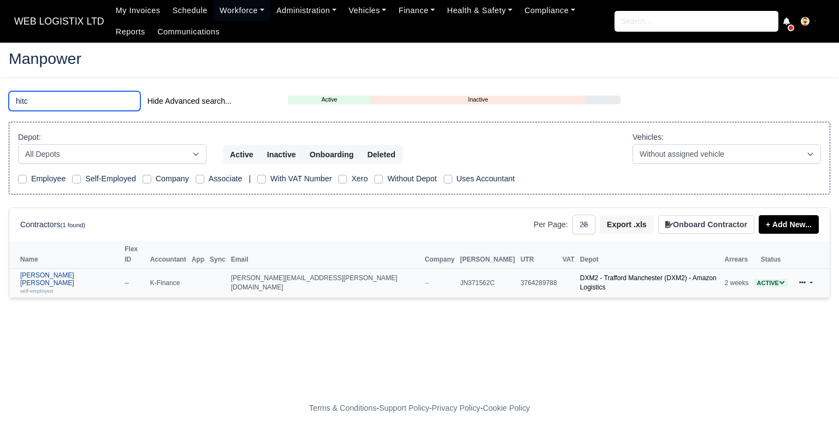
type input "hitc"
click at [42, 271] on link "[PERSON_NAME] [PERSON_NAME] self-employed" at bounding box center [69, 282] width 99 height 23
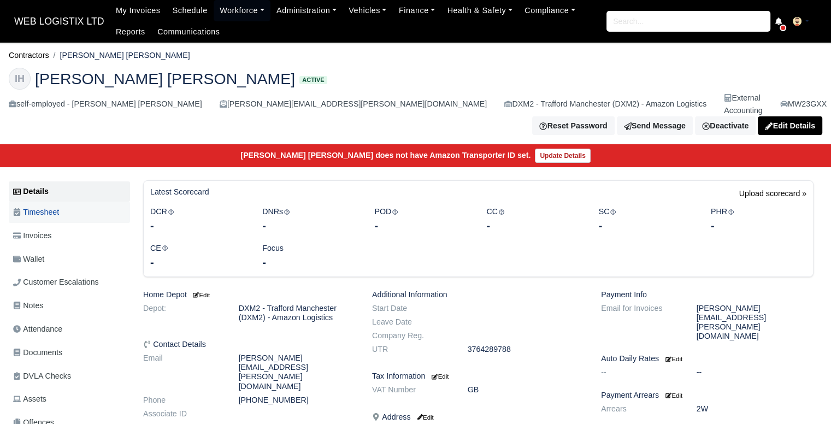
click at [76, 202] on link "Timesheet" at bounding box center [69, 212] width 121 height 21
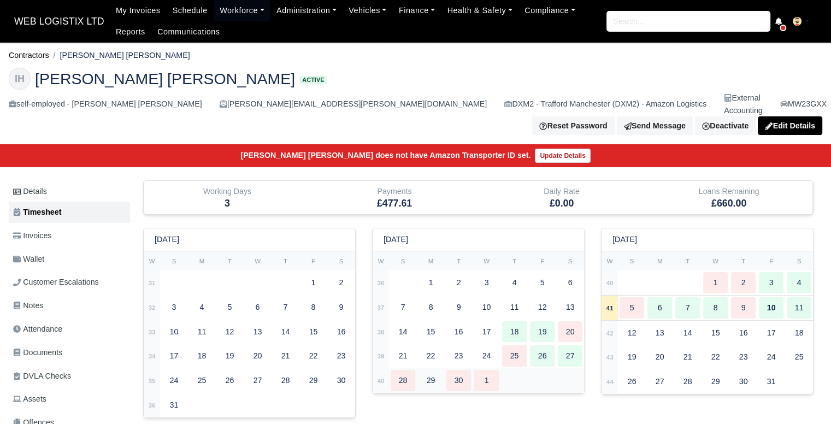
click at [500, 368] on td at bounding box center [542, 380] width 84 height 25
type input "44"
type input "28"
type input "1"
type input "0.6"
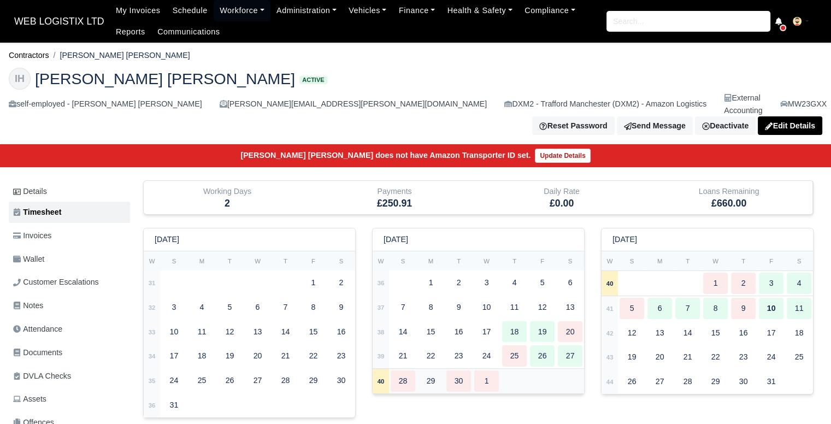
click at [469, 370] on div "30" at bounding box center [458, 380] width 25 height 21
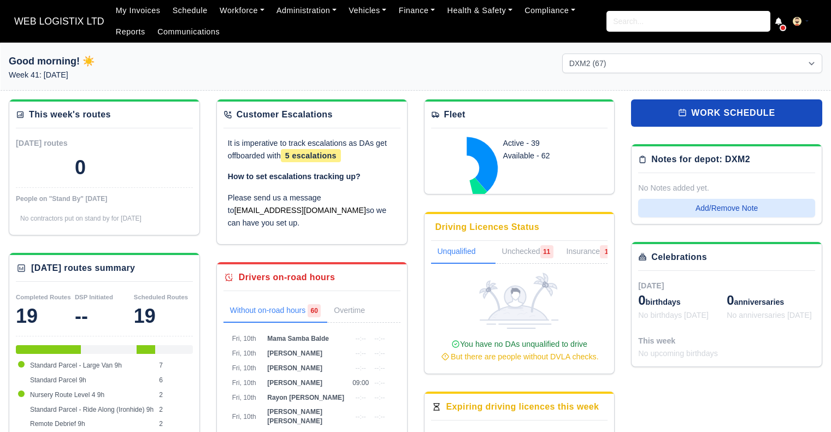
select select "1"
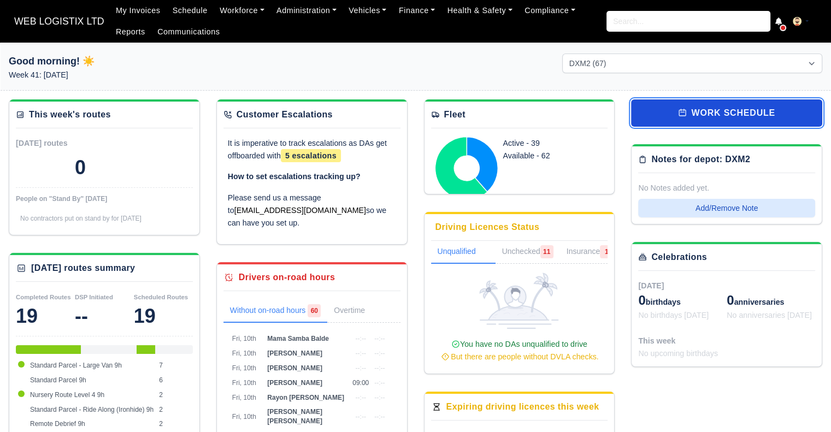
click at [727, 114] on link "work schedule" at bounding box center [726, 112] width 191 height 27
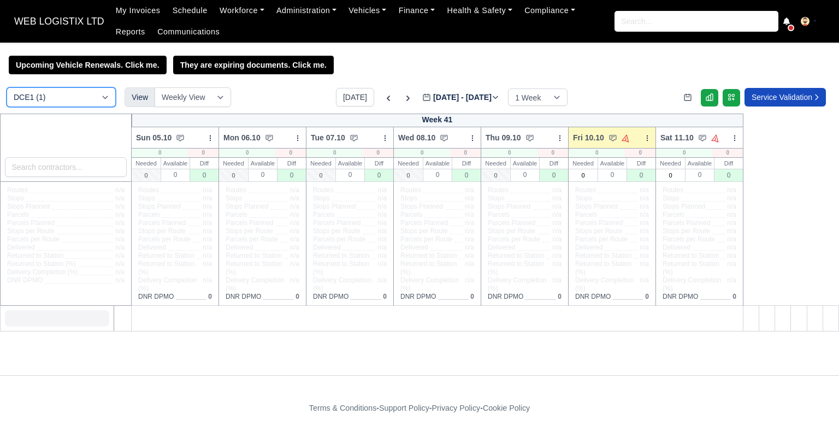
click at [73, 103] on select "DCE1 (1) DWN2 (37) DXM2 (67)" at bounding box center [61, 97] width 109 height 20
select select "1"
click at [7, 88] on select "DCE1 (1) DWN2 (37) DXM2 (67)" at bounding box center [61, 97] width 109 height 20
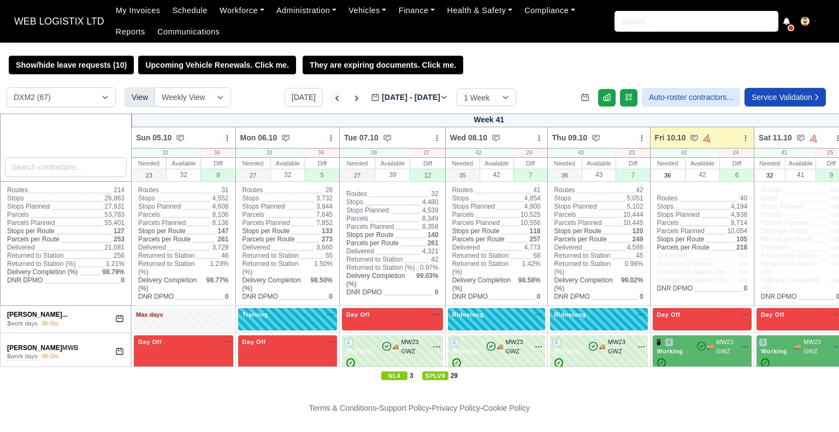
click at [332, 98] on icon at bounding box center [337, 98] width 11 height 11
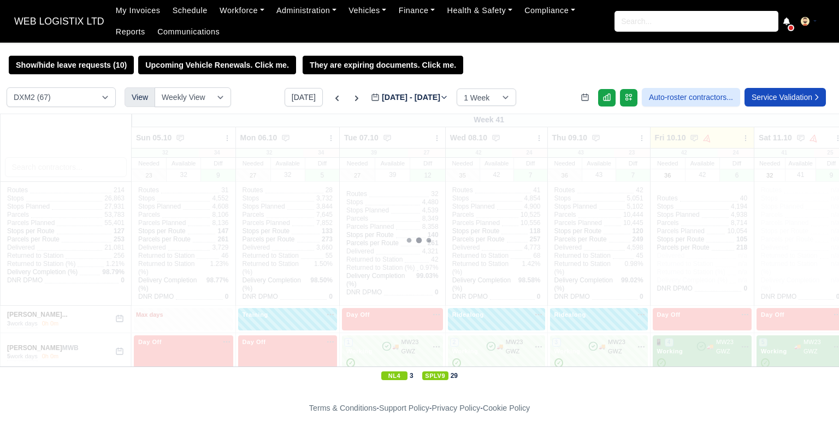
type input "2025-10-03"
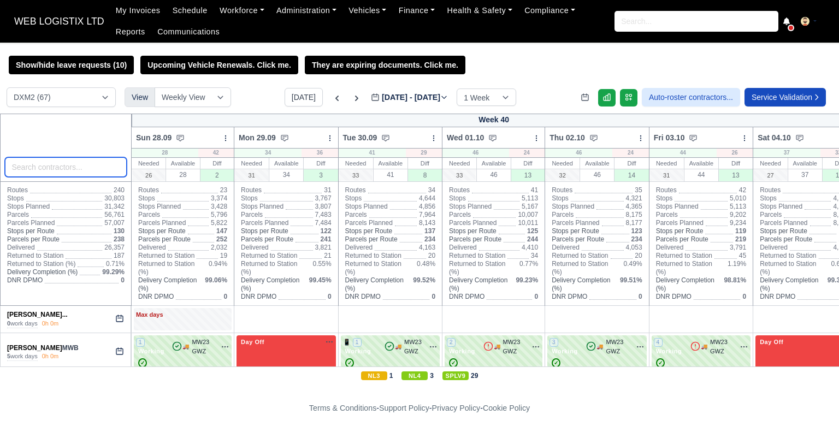
click at [74, 165] on input "search" at bounding box center [66, 167] width 122 height 20
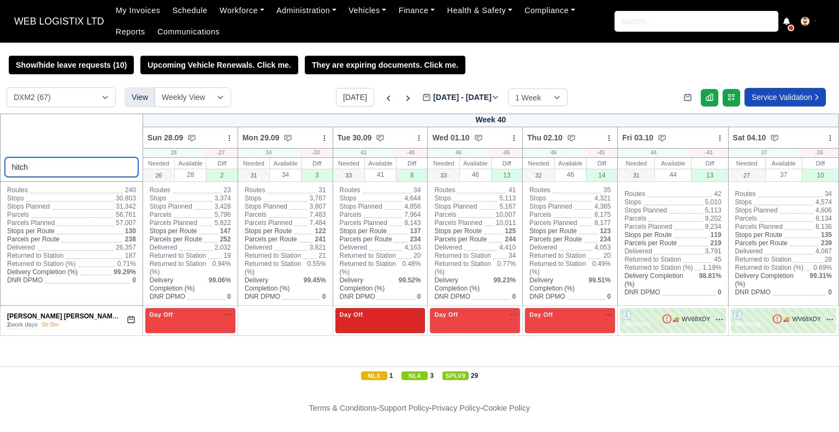
type input "hitch"
click at [393, 321] on div "Day Off Available" at bounding box center [380, 320] width 90 height 25
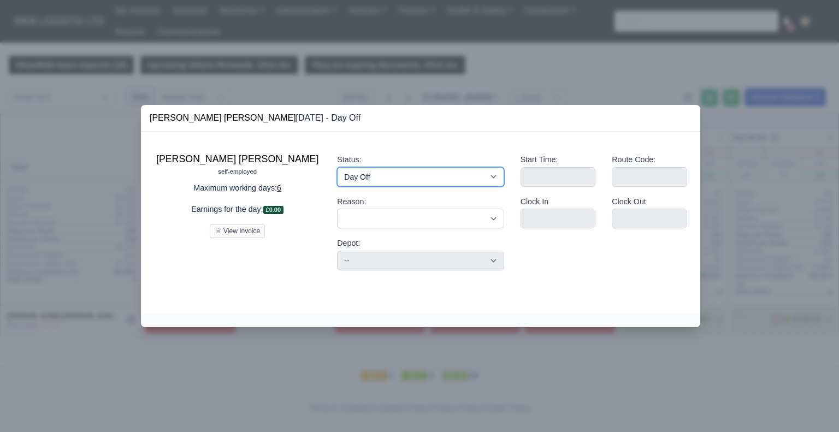
click at [363, 179] on select "Working Day Off Stand By Holiday Other Depot In Office OSM Ridealong Nursery 1 …" at bounding box center [420, 177] width 167 height 20
select select "Ridealong"
click at [337, 167] on select "Working Day Off Stand By Holiday Other Depot In Office OSM Ridealong Nursery 1 …" at bounding box center [420, 177] width 167 height 20
select select
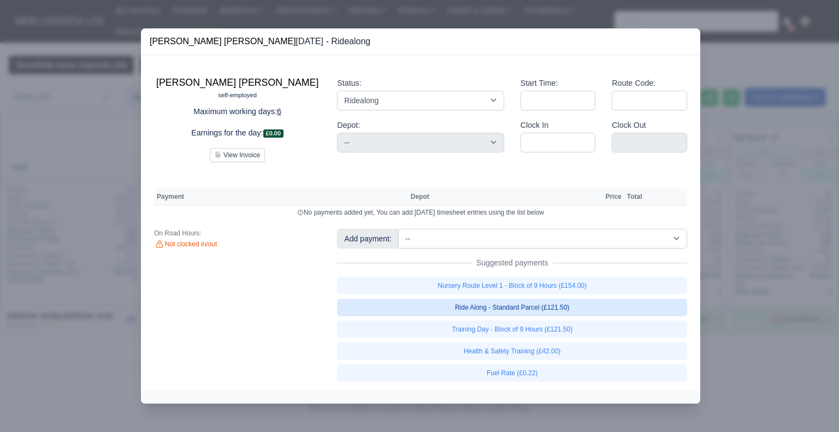
click at [547, 307] on link "Ride Along - Standard Parcel (£121.50)" at bounding box center [512, 307] width 350 height 17
select select "1"
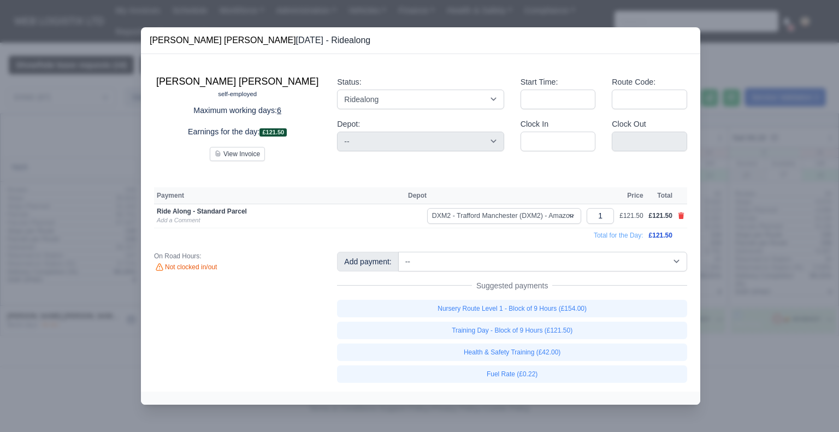
click at [759, 340] on div at bounding box center [419, 216] width 839 height 432
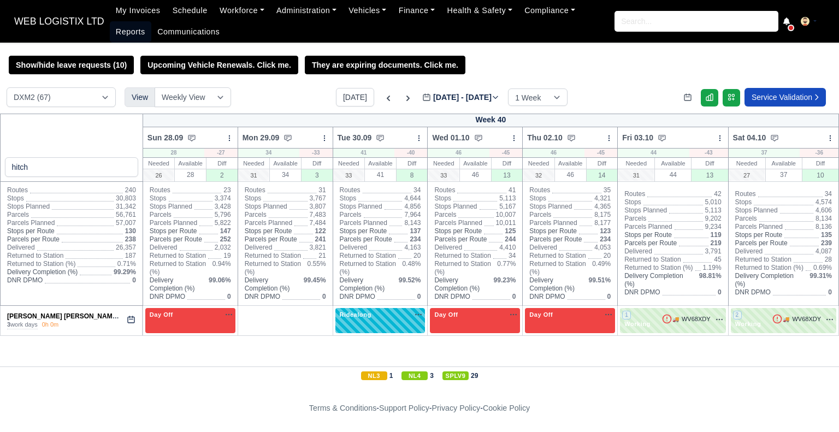
click at [151, 21] on link "Reports" at bounding box center [131, 31] width 42 height 21
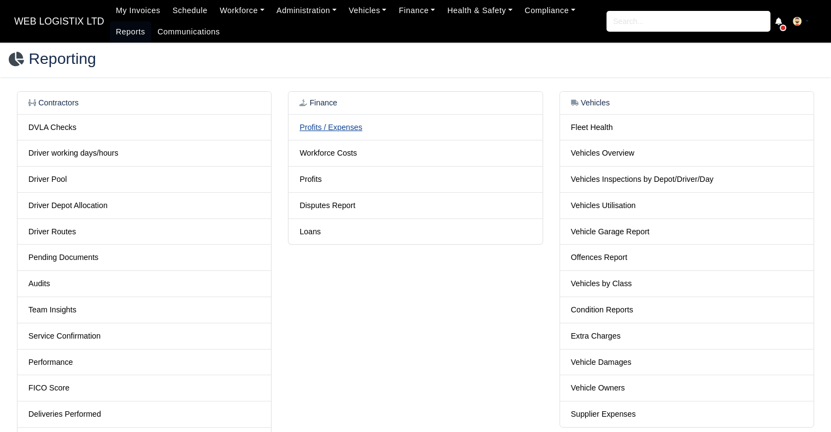
click at [326, 131] on link "Profits / Expenses" at bounding box center [330, 127] width 63 height 9
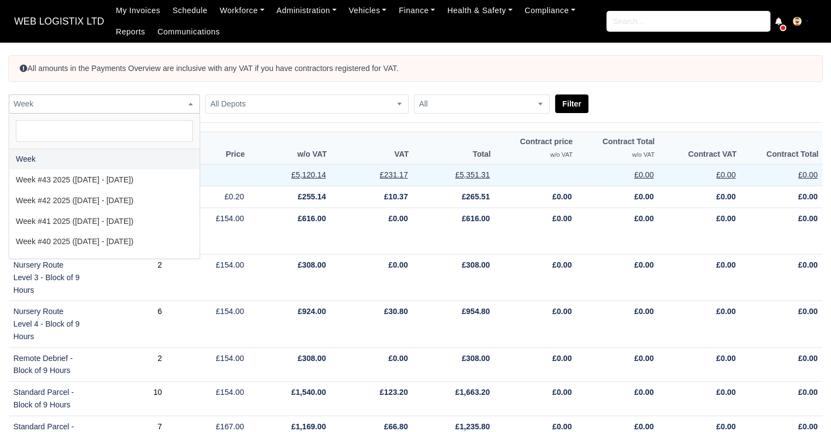
click at [105, 98] on span "Week" at bounding box center [104, 104] width 190 height 14
select select "[DATE]|[DATE]"
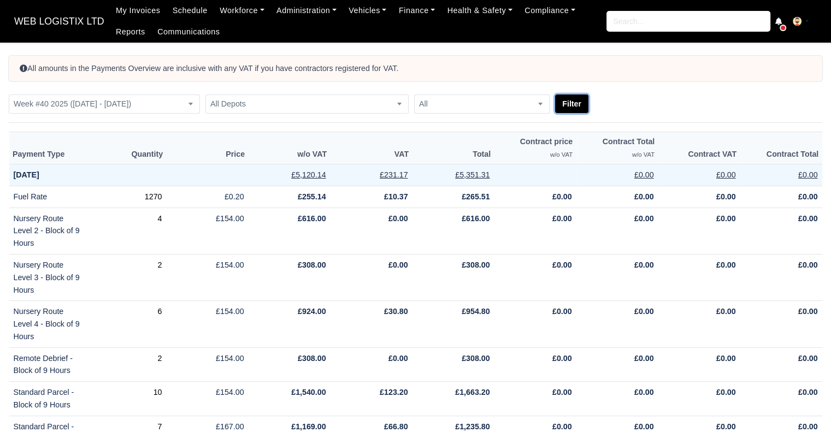
click at [569, 108] on button "Filter" at bounding box center [571, 103] width 33 height 19
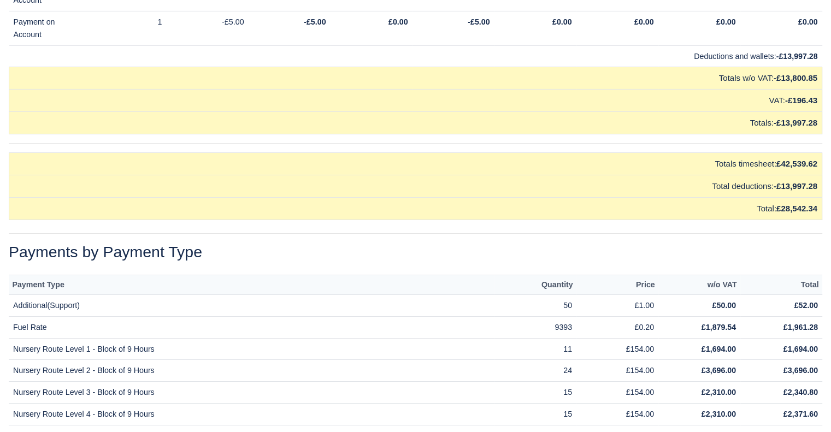
scroll to position [15901, 0]
